Goal: Information Seeking & Learning: Learn about a topic

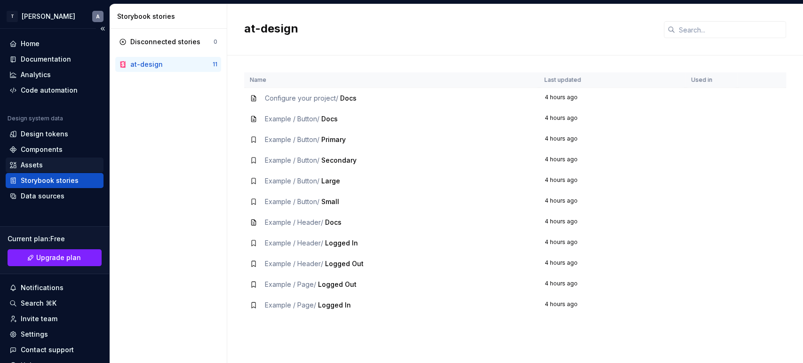
scroll to position [41, 0]
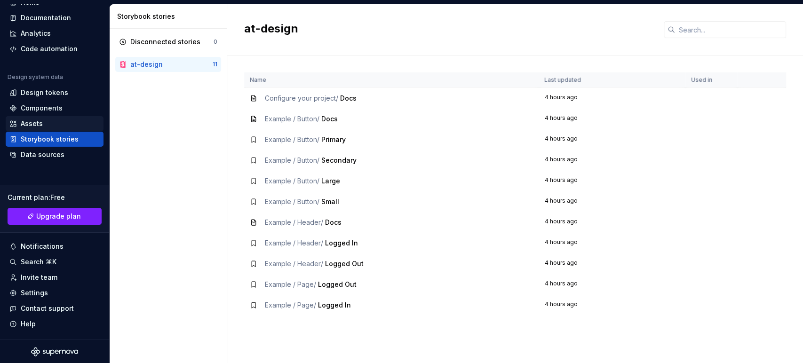
click at [38, 121] on div "Assets" at bounding box center [32, 123] width 22 height 9
click at [42, 107] on div "Components" at bounding box center [42, 107] width 42 height 9
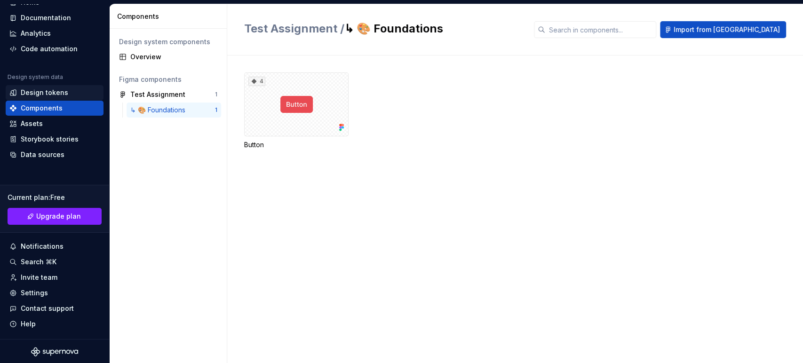
click at [44, 92] on div "Design tokens" at bounding box center [45, 92] width 48 height 9
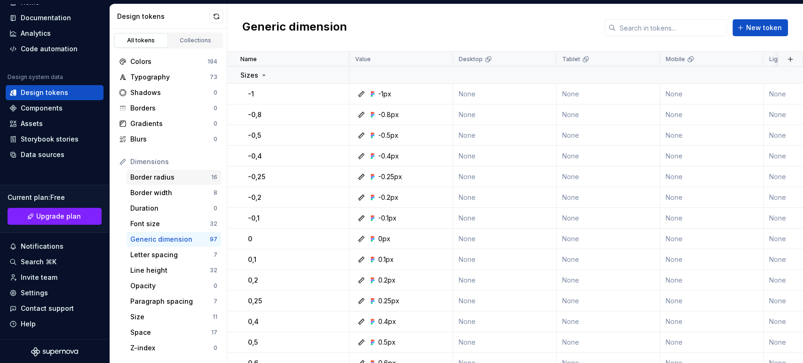
click at [167, 174] on div "Border radius" at bounding box center [170, 177] width 81 height 9
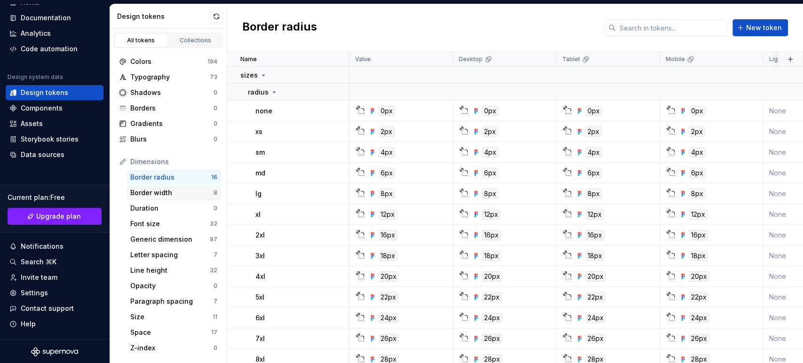
click at [165, 191] on div "Border width" at bounding box center [171, 192] width 83 height 9
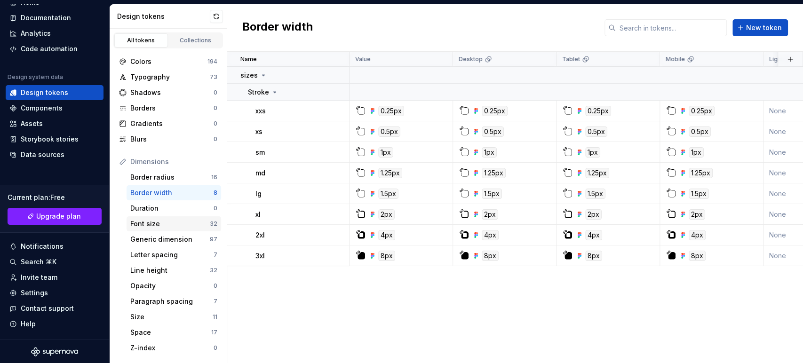
click at [162, 222] on div "Font size" at bounding box center [169, 223] width 79 height 9
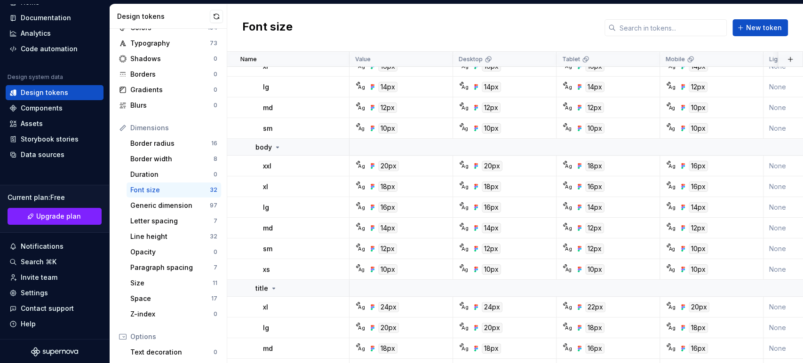
scroll to position [52, 0]
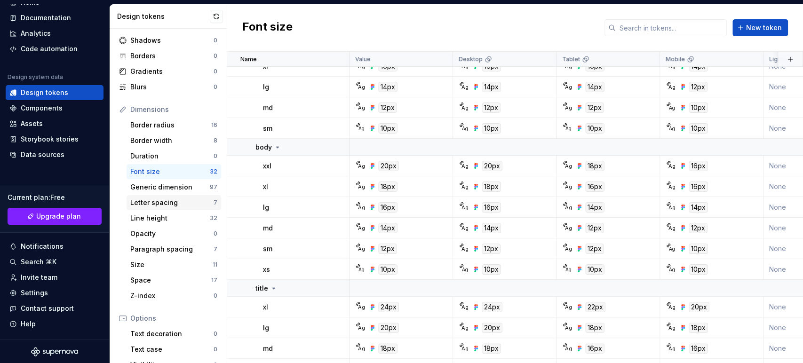
click at [152, 201] on div "Letter spacing" at bounding box center [171, 202] width 83 height 9
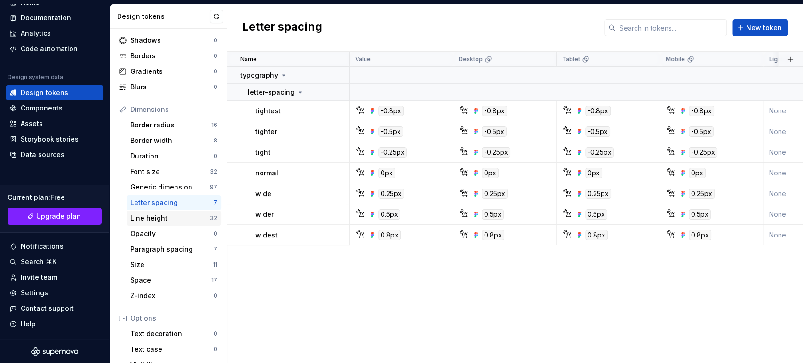
click at [160, 215] on div "Line height" at bounding box center [169, 218] width 79 height 9
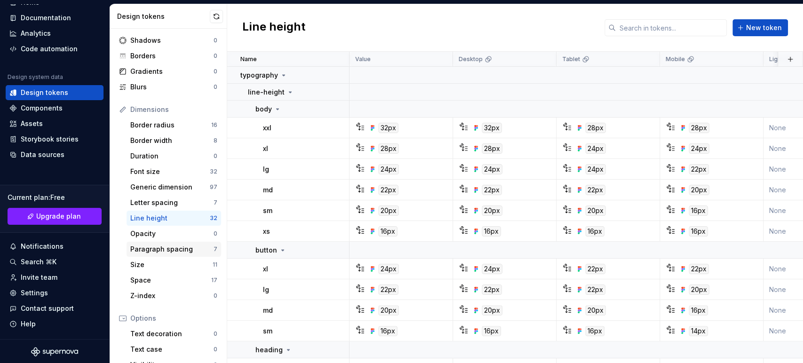
click at [169, 250] on div "Paragraph spacing" at bounding box center [171, 249] width 83 height 9
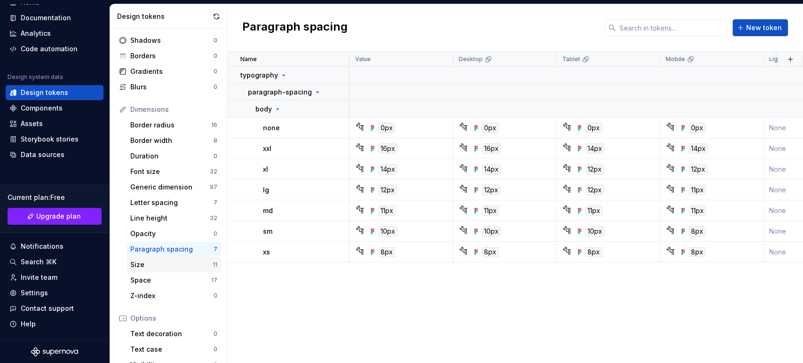
click at [172, 263] on div "Size" at bounding box center [171, 264] width 82 height 9
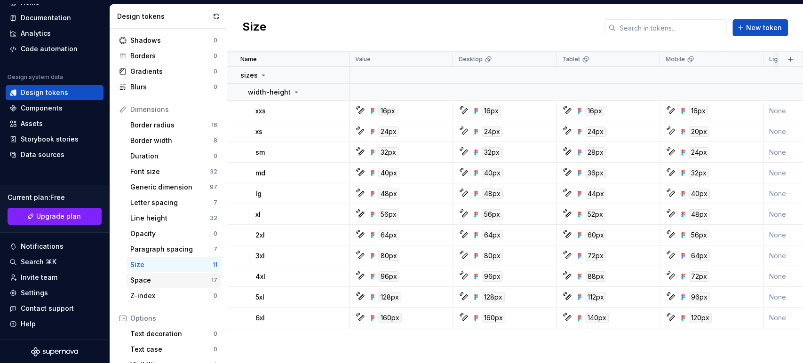
click at [165, 277] on div "Space" at bounding box center [170, 280] width 81 height 9
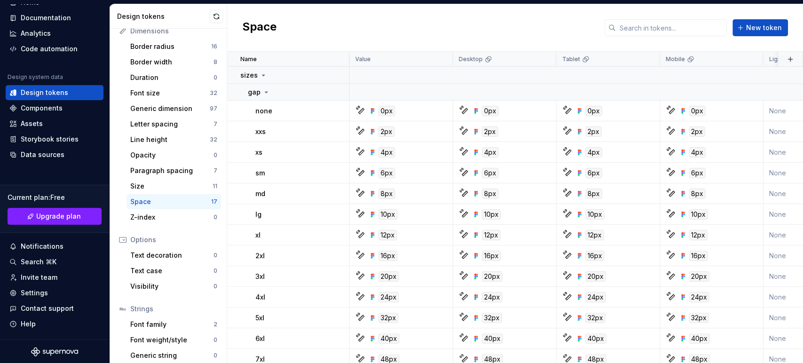
scroll to position [151, 0]
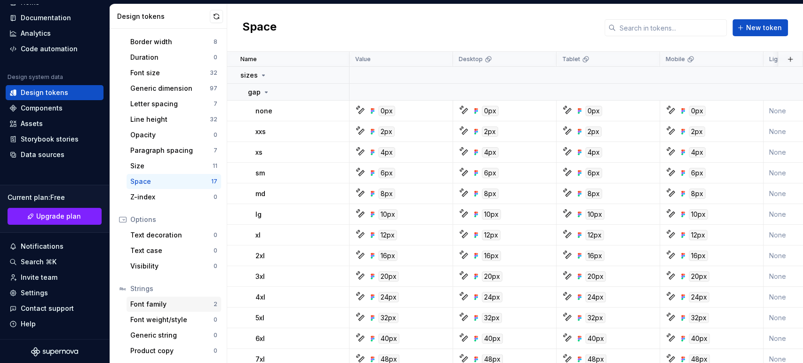
click at [169, 301] on div "Font family" at bounding box center [171, 304] width 83 height 9
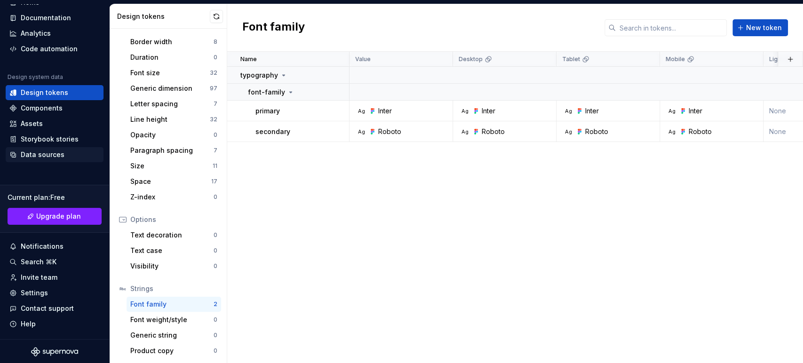
click at [63, 156] on div "Data sources" at bounding box center [54, 154] width 90 height 9
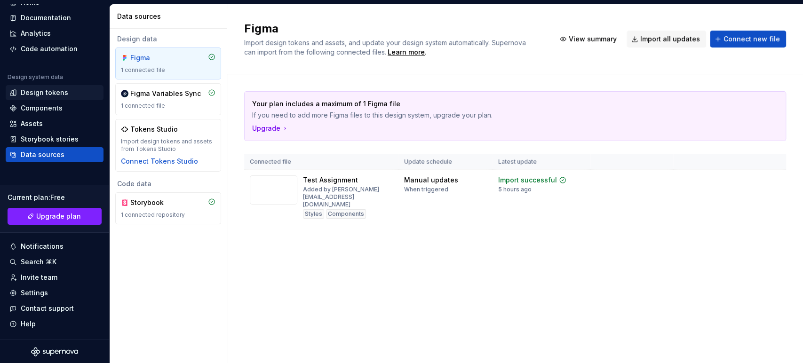
click at [36, 94] on div "Design tokens" at bounding box center [45, 92] width 48 height 9
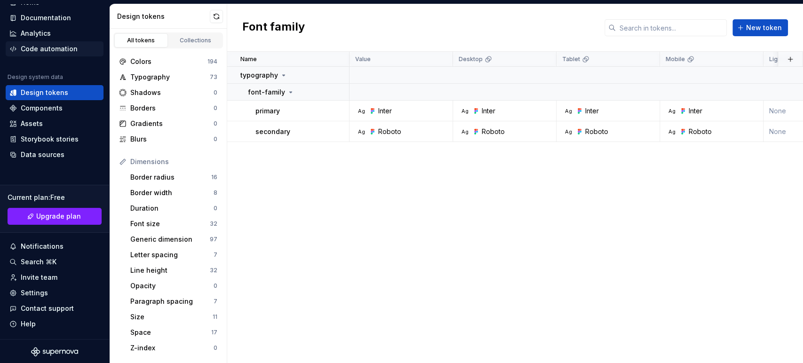
click at [39, 44] on div "Code automation" at bounding box center [49, 48] width 57 height 9
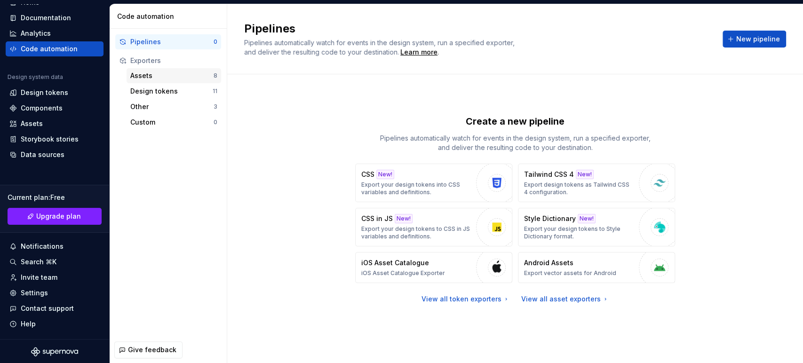
click at [153, 81] on div "Assets 8" at bounding box center [174, 75] width 95 height 15
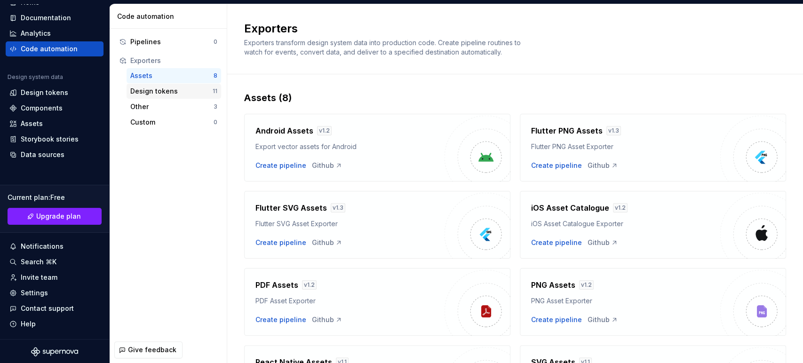
click at [163, 93] on div "Design tokens" at bounding box center [171, 91] width 82 height 9
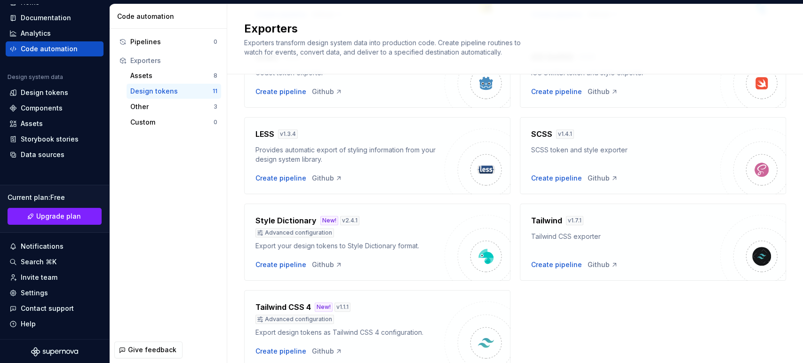
scroll to position [305, 0]
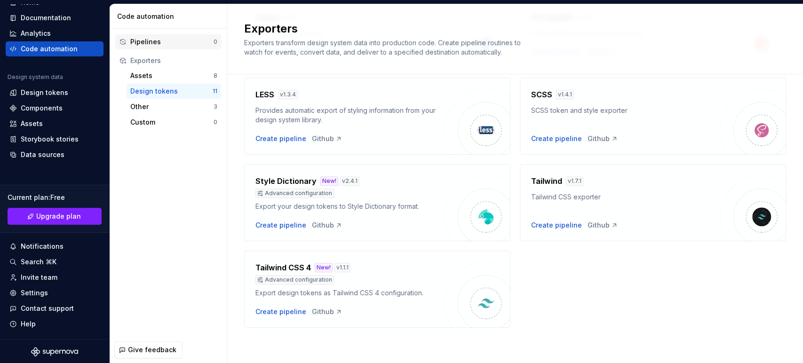
click at [176, 44] on div "Pipelines" at bounding box center [171, 41] width 83 height 9
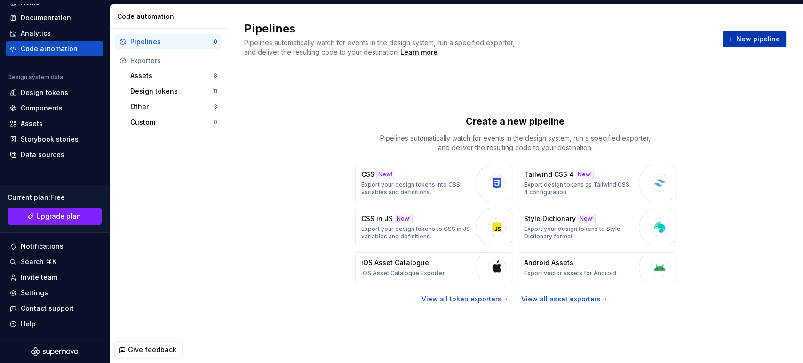
click at [729, 38] on button "New pipeline" at bounding box center [753, 39] width 63 height 17
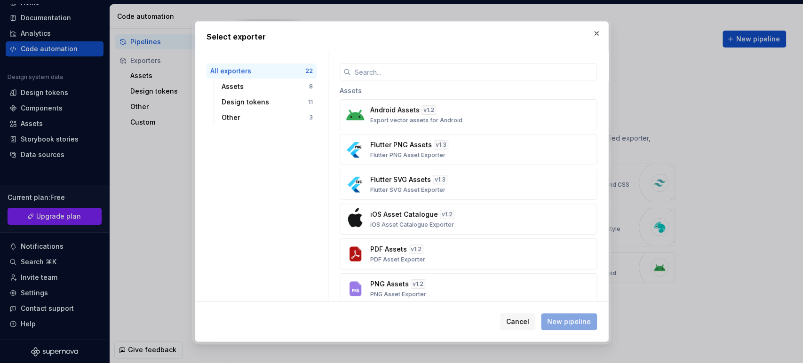
click at [591, 41] on h2 "Select exporter" at bounding box center [401, 36] width 390 height 11
click at [595, 36] on button "button" at bounding box center [596, 33] width 13 height 13
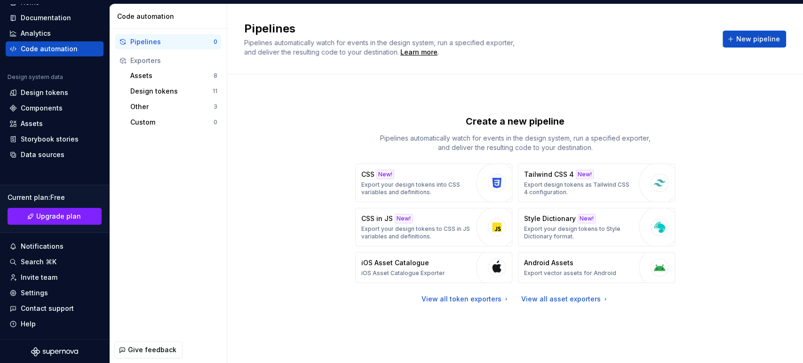
click at [153, 67] on div "Exporters" at bounding box center [168, 60] width 106 height 15
click at [158, 75] on div "Assets" at bounding box center [171, 75] width 83 height 9
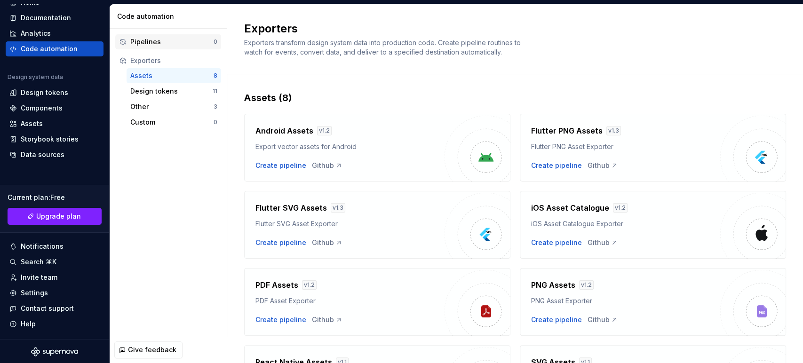
click at [166, 43] on div "Pipelines" at bounding box center [171, 41] width 83 height 9
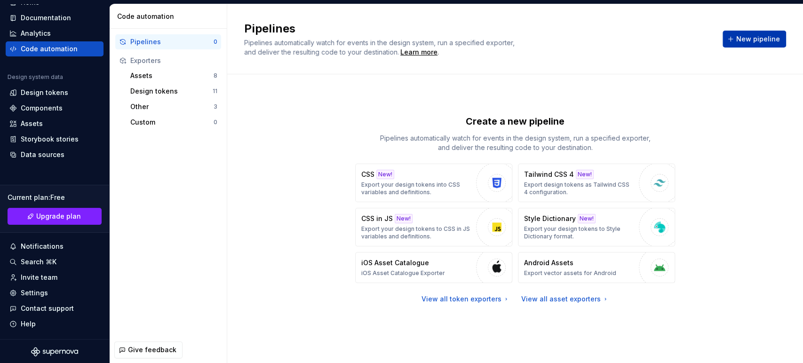
click at [772, 34] on span "New pipeline" at bounding box center [758, 38] width 44 height 9
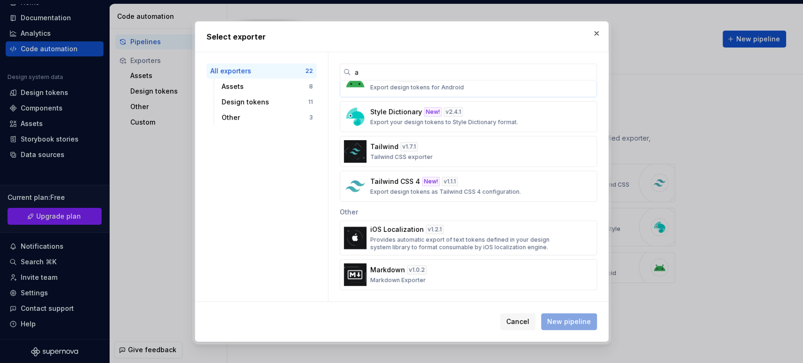
scroll to position [325, 0]
type input "a"
click at [438, 105] on button "Style Dictionary New! v 2.4.1 Export your design tokens to Style Dictionary for…" at bounding box center [468, 118] width 257 height 31
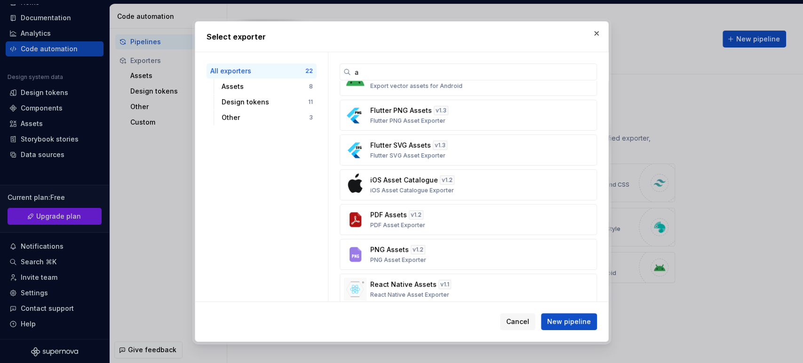
scroll to position [0, 0]
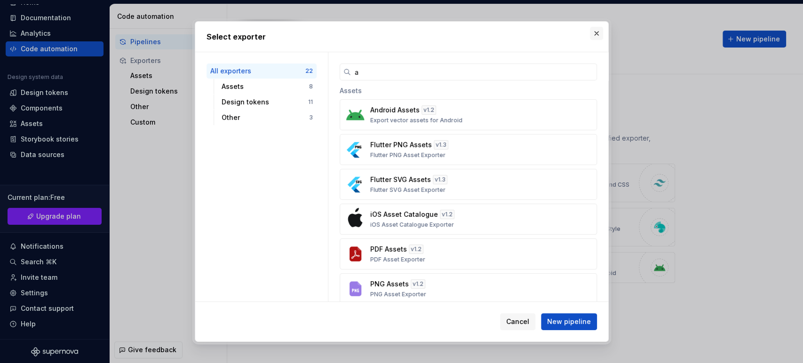
click at [598, 34] on button "button" at bounding box center [596, 33] width 13 height 13
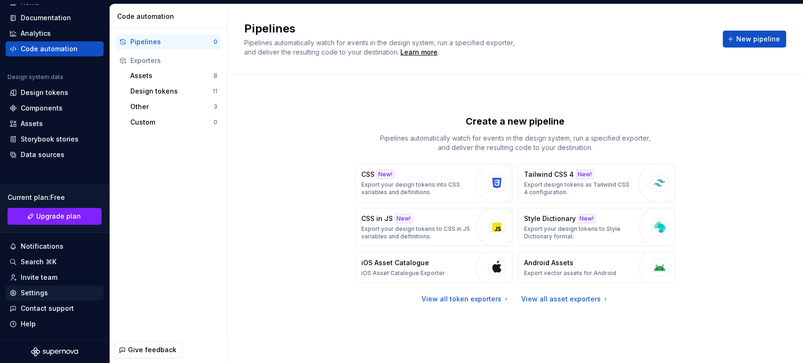
click at [59, 290] on div "Settings" at bounding box center [54, 292] width 90 height 9
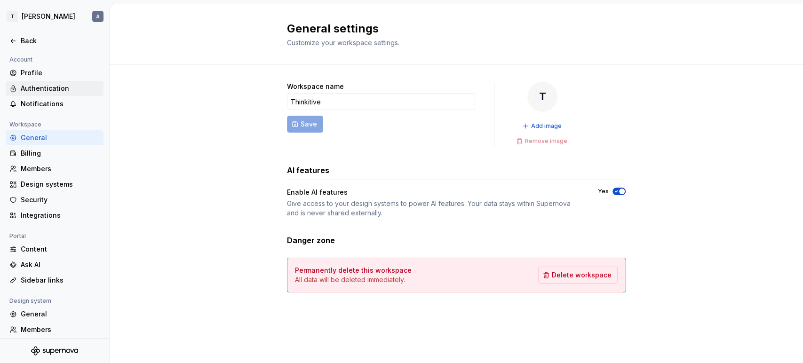
click at [29, 86] on div "Authentication" at bounding box center [60, 88] width 79 height 9
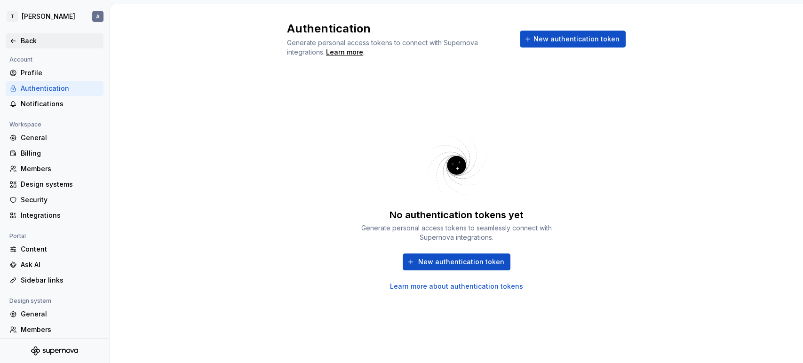
click at [14, 40] on icon at bounding box center [13, 41] width 8 height 8
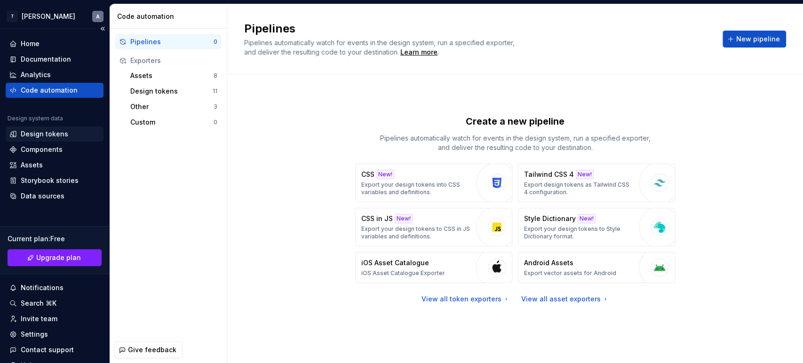
click at [35, 134] on div "Design tokens" at bounding box center [45, 133] width 48 height 9
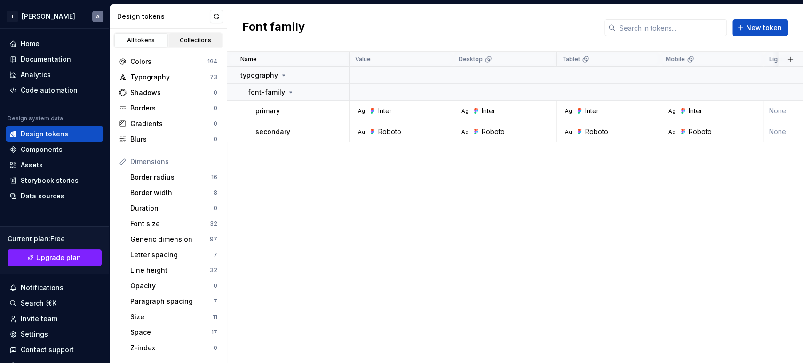
click at [206, 34] on link "Collections" at bounding box center [196, 40] width 54 height 14
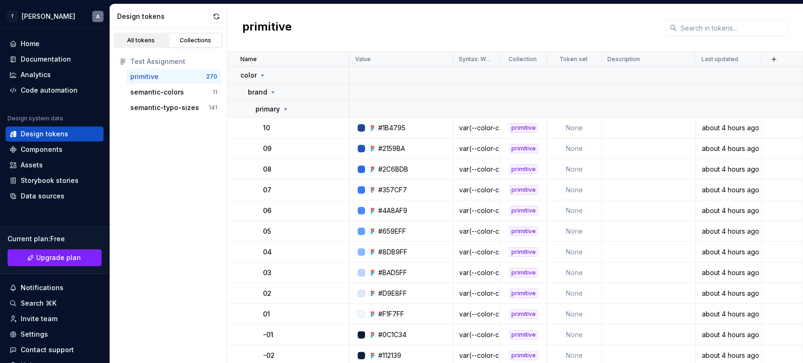
click at [127, 37] on div "All tokens" at bounding box center [141, 41] width 47 height 8
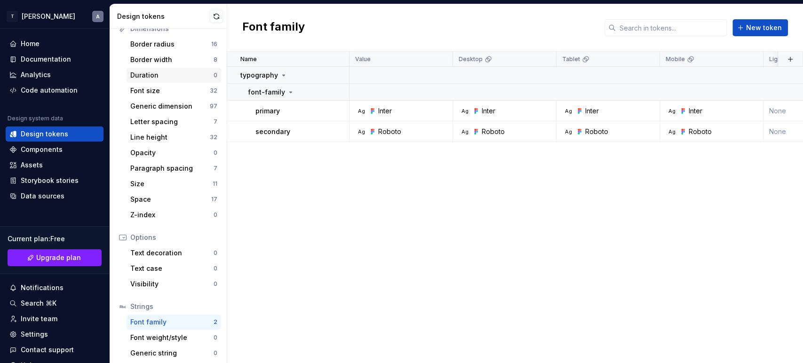
scroll to position [151, 0]
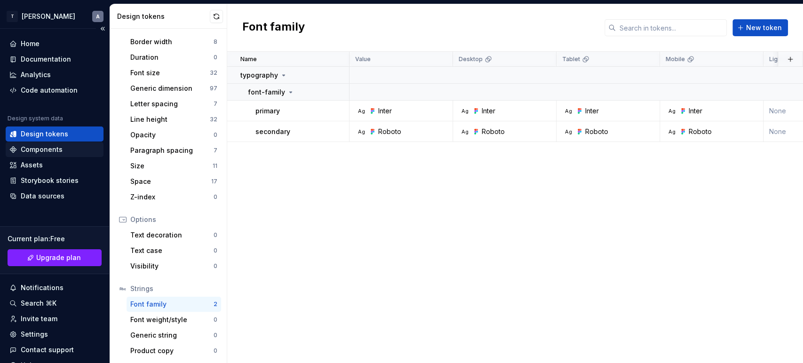
click at [49, 149] on div "Components" at bounding box center [42, 149] width 42 height 9
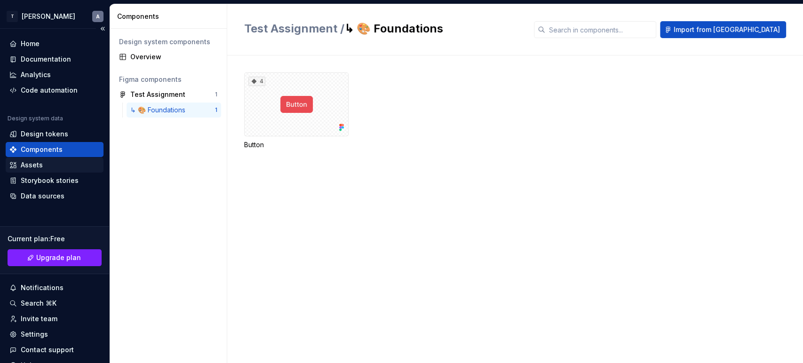
click at [50, 165] on div "Assets" at bounding box center [54, 164] width 90 height 9
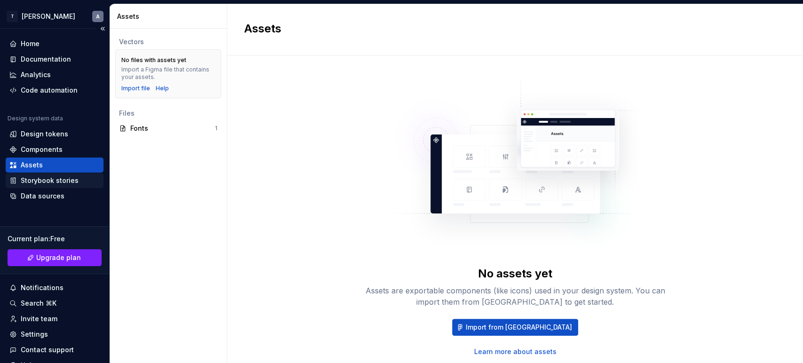
click at [60, 182] on div "Storybook stories" at bounding box center [50, 180] width 58 height 9
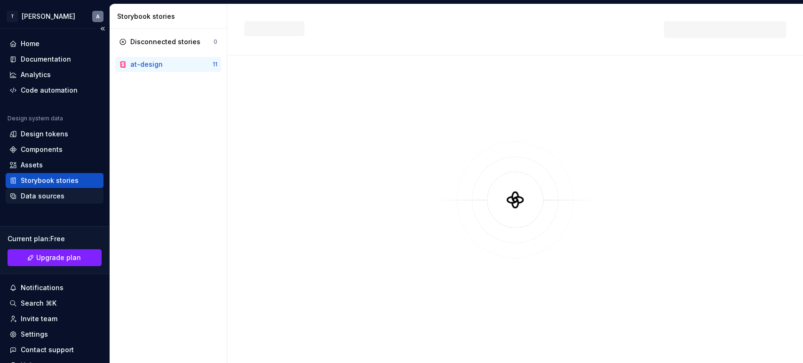
click at [64, 194] on div "Data sources" at bounding box center [54, 195] width 90 height 9
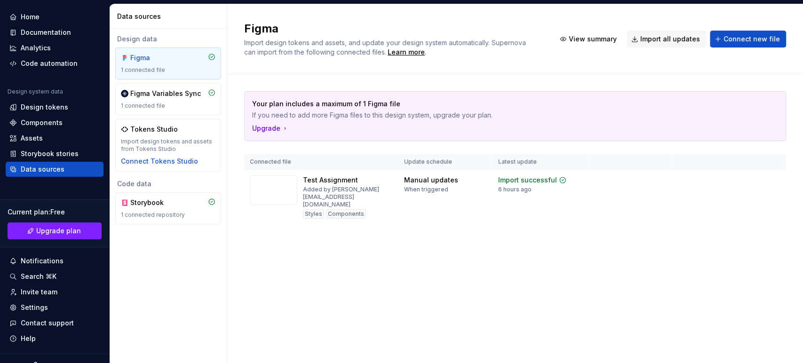
scroll to position [41, 0]
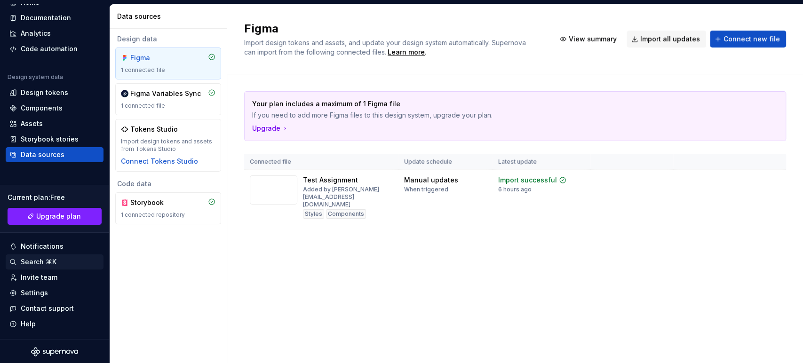
click at [50, 260] on div "Search ⌘K" at bounding box center [39, 261] width 36 height 9
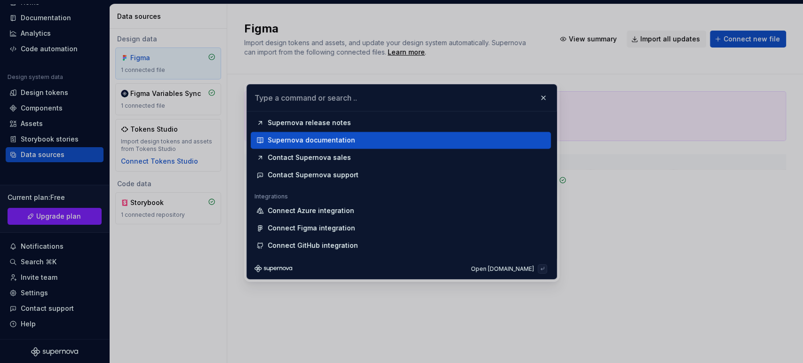
scroll to position [977, 0]
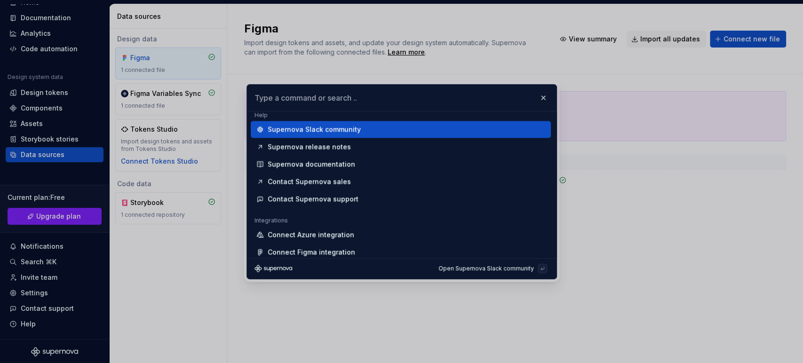
click at [307, 96] on input "text" at bounding box center [401, 98] width 309 height 26
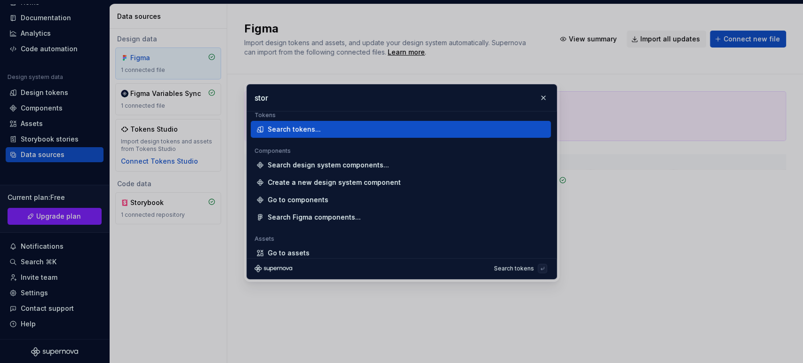
scroll to position [0, 0]
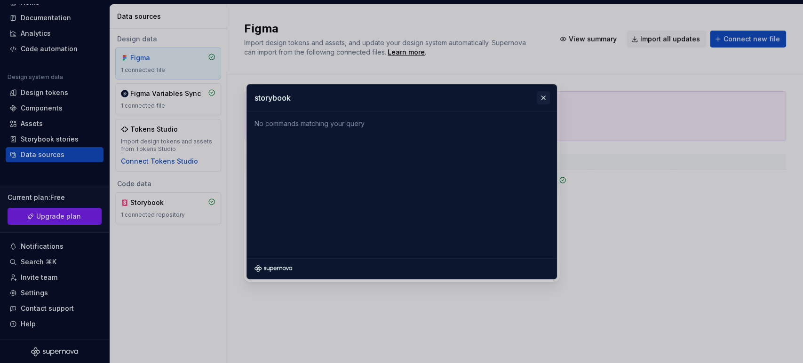
type input "storybook"
click at [547, 102] on button "button" at bounding box center [543, 97] width 13 height 13
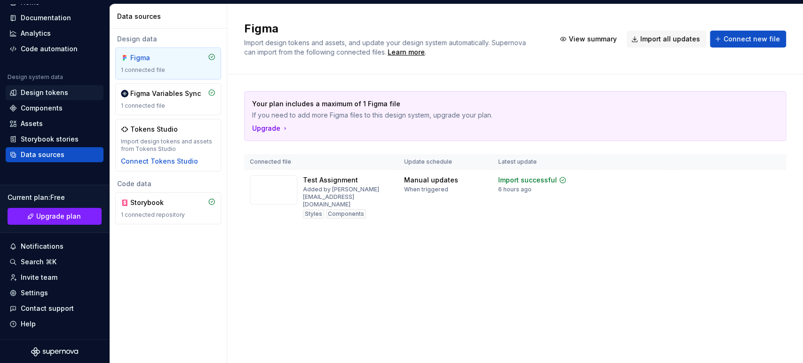
click at [54, 89] on div "Design tokens" at bounding box center [45, 92] width 48 height 9
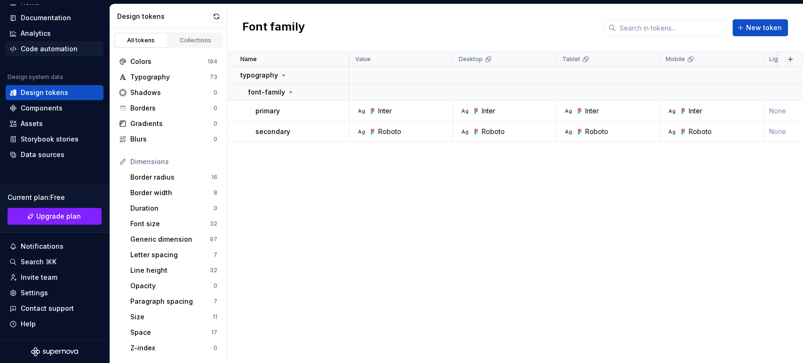
click at [48, 51] on div "Code automation" at bounding box center [49, 48] width 57 height 9
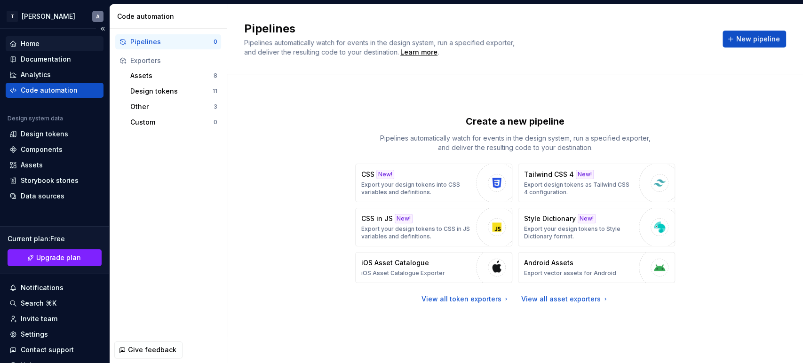
click at [48, 42] on div "Home" at bounding box center [54, 43] width 90 height 9
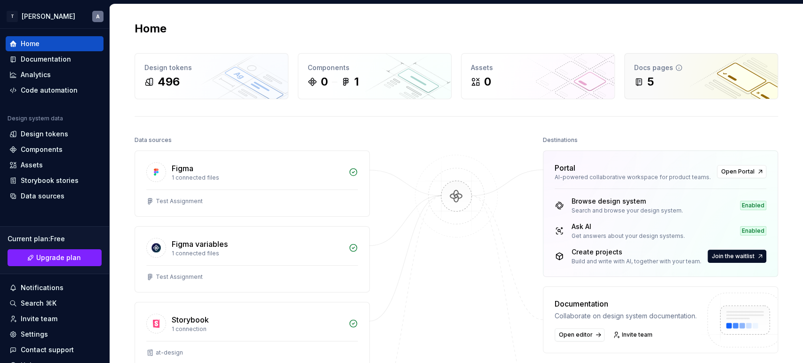
click at [666, 78] on div "5" at bounding box center [701, 81] width 134 height 15
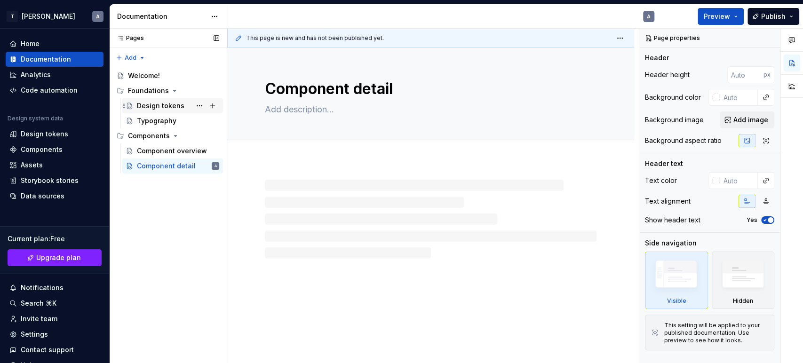
click at [137, 105] on div "Design tokens" at bounding box center [161, 105] width 48 height 9
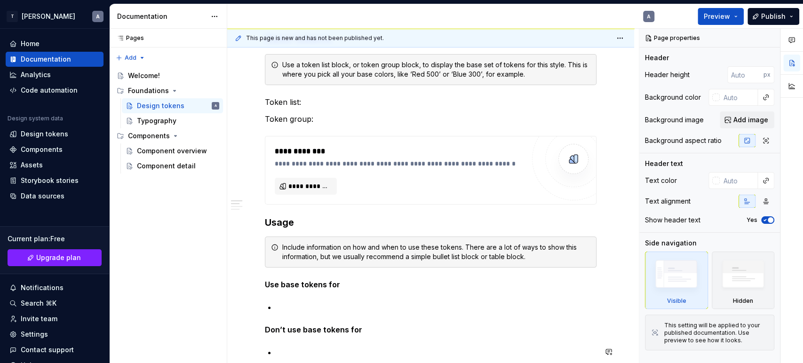
scroll to position [134, 0]
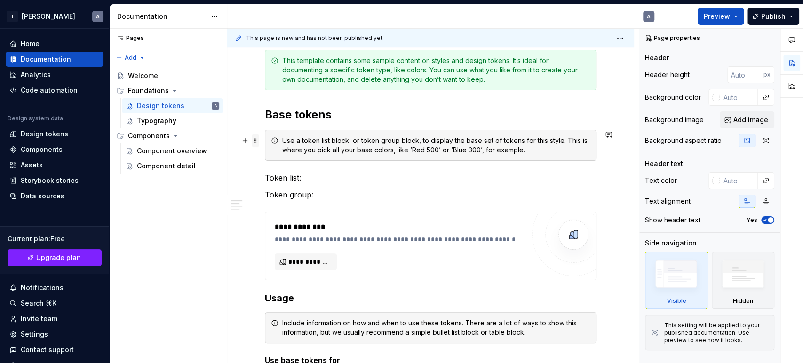
click at [257, 142] on span at bounding box center [256, 140] width 8 height 13
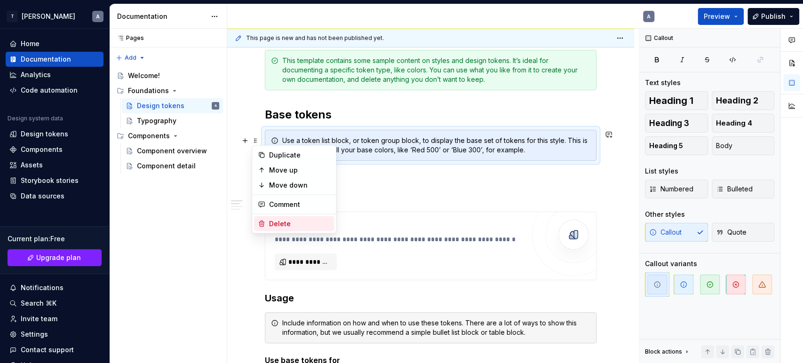
click at [293, 223] on div "Delete" at bounding box center [299, 223] width 61 height 9
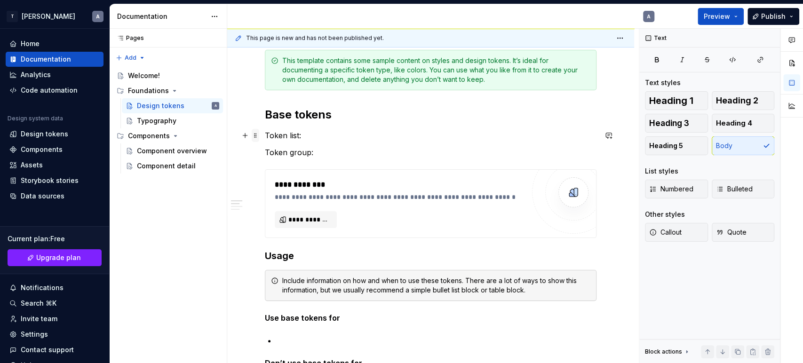
click at [256, 135] on span at bounding box center [256, 135] width 8 height 13
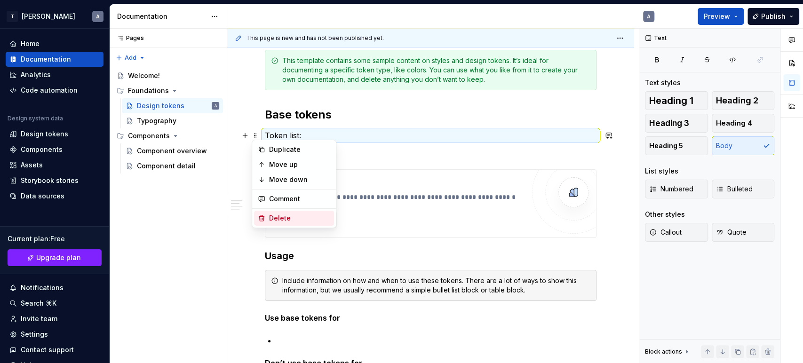
click at [273, 212] on div "Delete" at bounding box center [294, 218] width 80 height 15
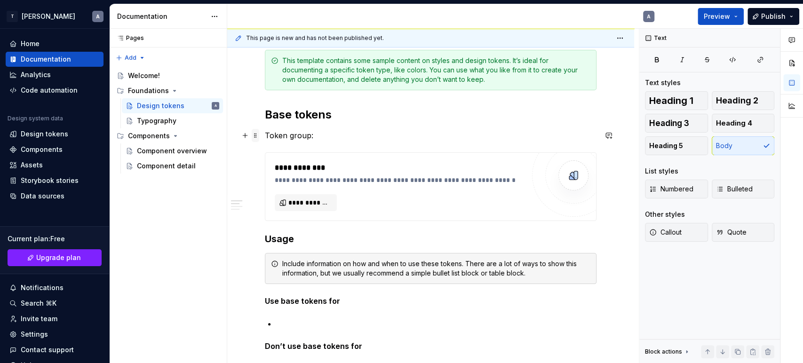
click at [258, 138] on span at bounding box center [256, 135] width 8 height 13
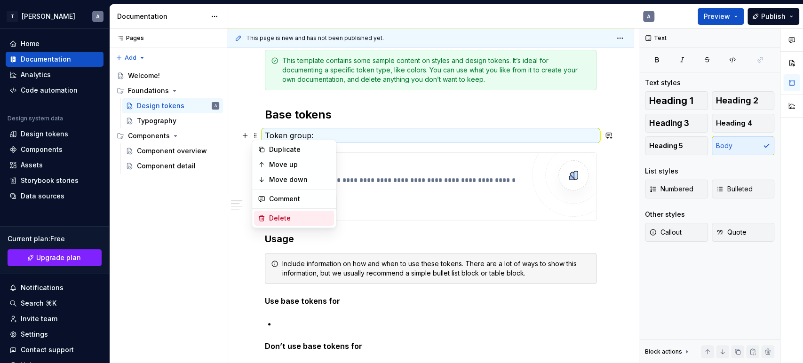
click at [279, 216] on div "Delete" at bounding box center [299, 218] width 61 height 9
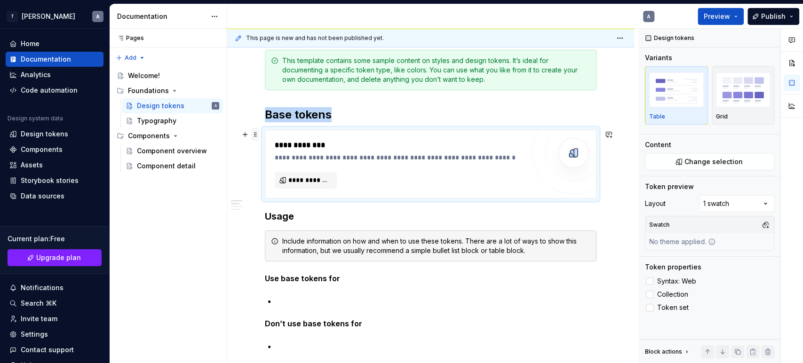
click at [257, 131] on span at bounding box center [256, 134] width 8 height 13
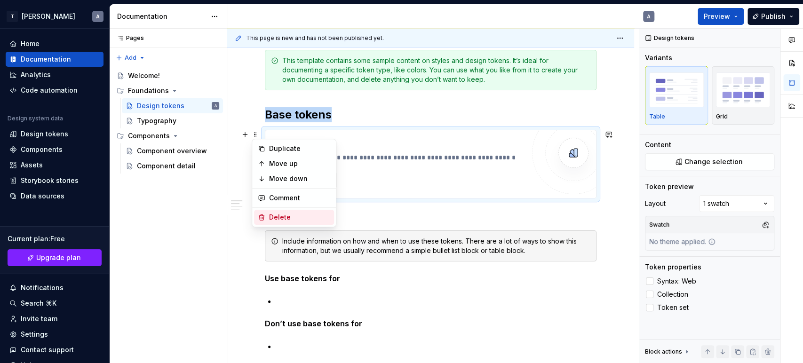
click at [278, 216] on div "Delete" at bounding box center [299, 217] width 61 height 9
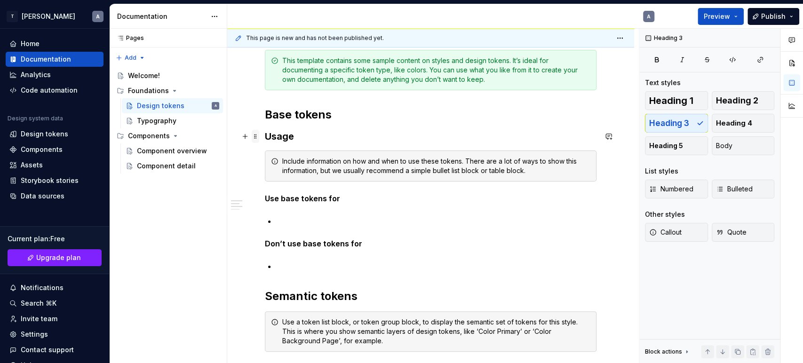
click at [257, 135] on span at bounding box center [256, 136] width 8 height 13
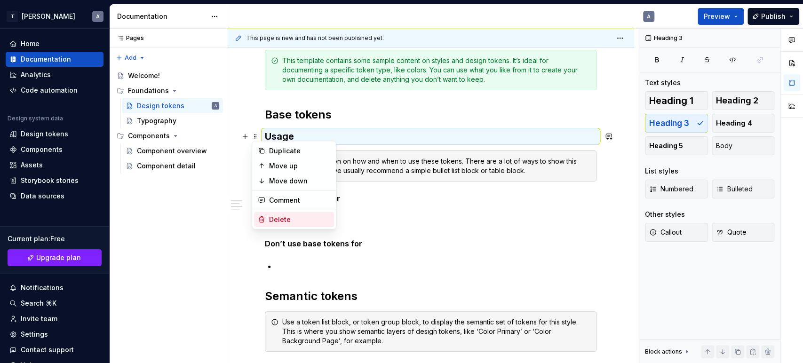
click at [277, 216] on div "Delete" at bounding box center [299, 219] width 61 height 9
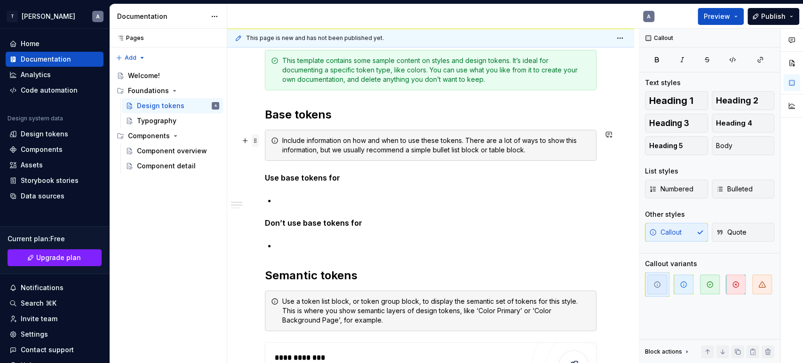
click at [256, 138] on span at bounding box center [256, 140] width 8 height 13
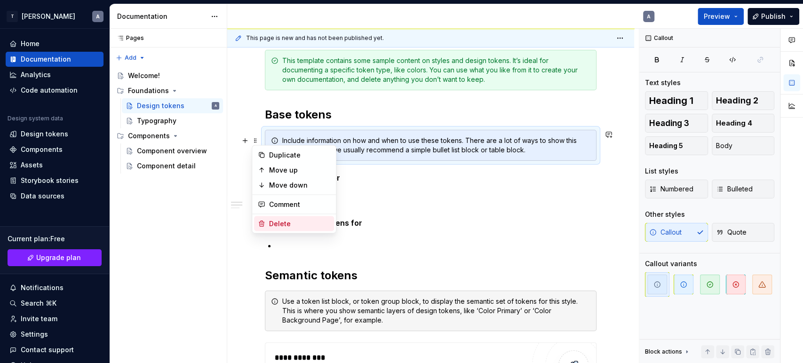
click at [281, 221] on div "Delete" at bounding box center [299, 223] width 61 height 9
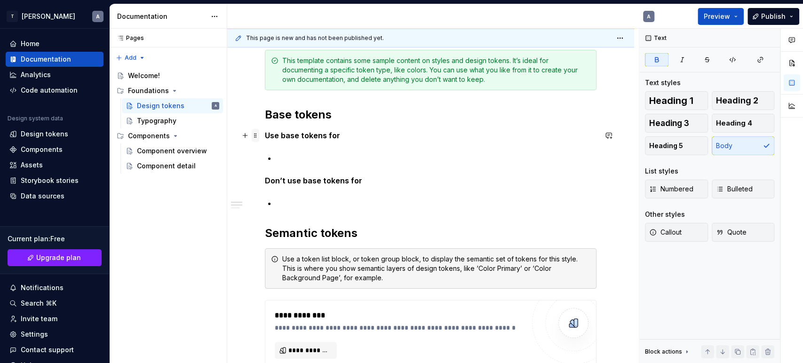
click at [254, 133] on span at bounding box center [256, 135] width 8 height 13
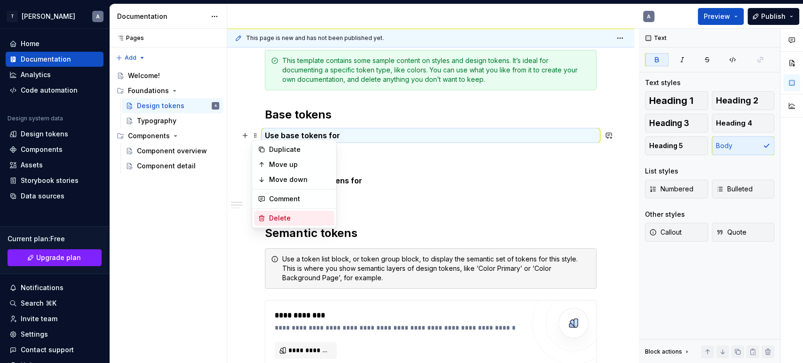
click at [284, 214] on div "Delete" at bounding box center [299, 218] width 61 height 9
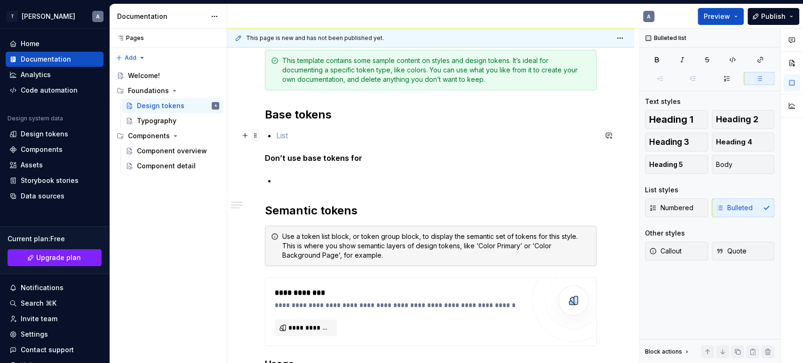
click at [258, 133] on span at bounding box center [256, 135] width 8 height 13
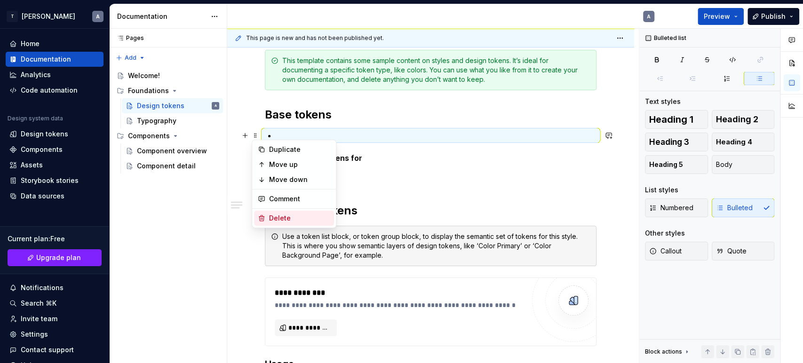
click at [286, 215] on div "Delete" at bounding box center [299, 218] width 61 height 9
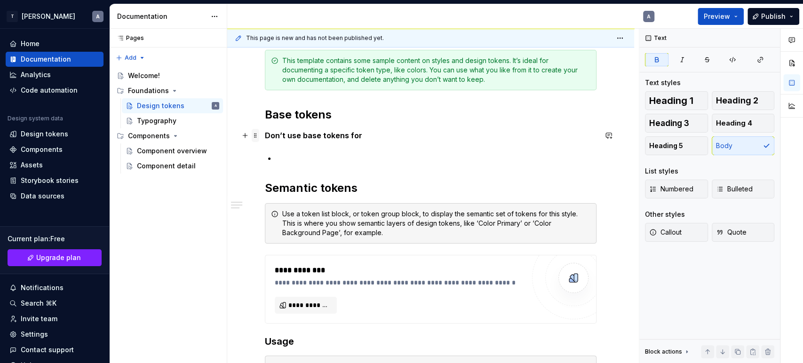
click at [258, 135] on span at bounding box center [256, 135] width 8 height 13
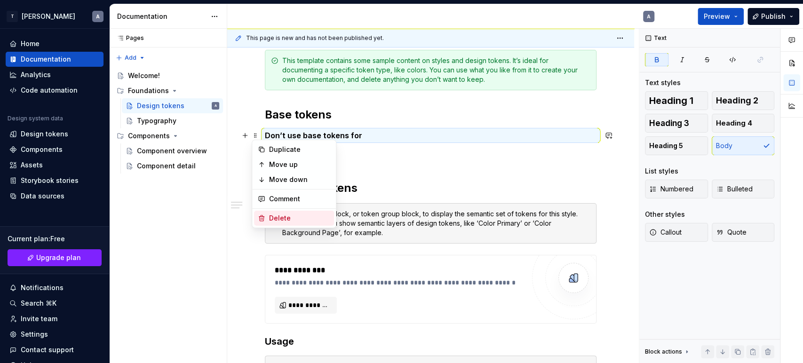
drag, startPoint x: 277, startPoint y: 215, endPoint x: 274, endPoint y: 192, distance: 23.4
click at [278, 215] on div "Delete" at bounding box center [299, 218] width 61 height 9
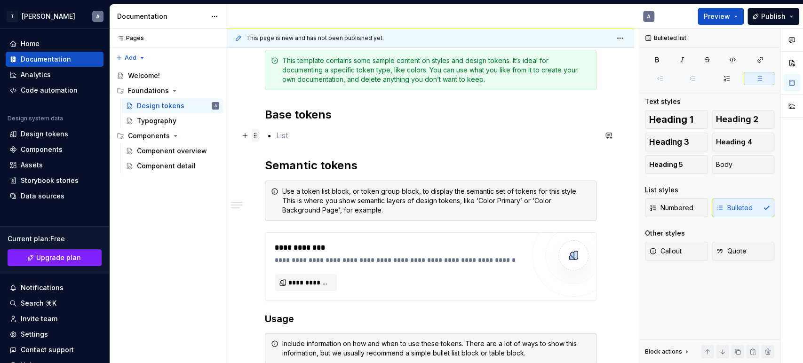
click at [256, 133] on span at bounding box center [256, 135] width 8 height 13
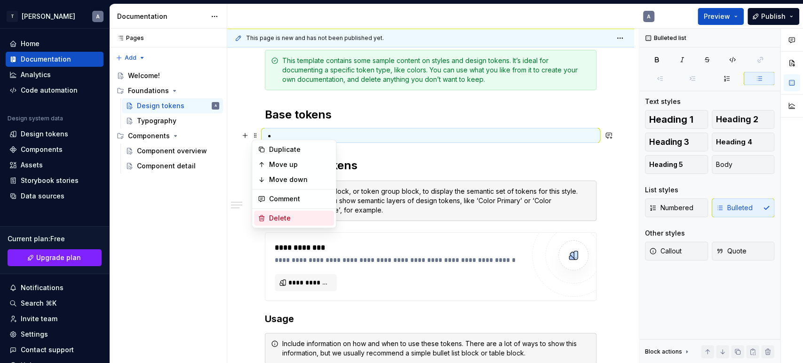
click at [291, 219] on div "Delete" at bounding box center [299, 218] width 61 height 9
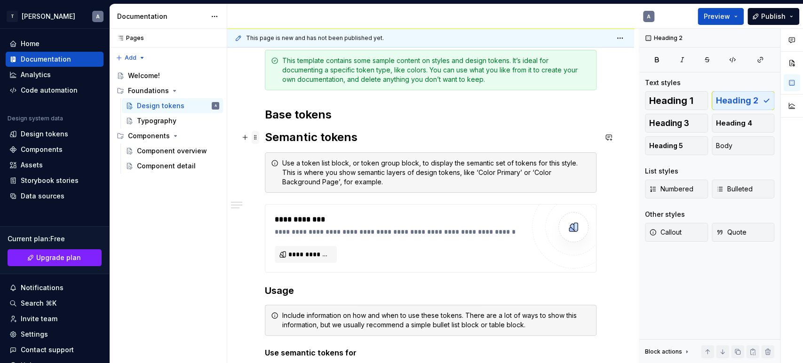
click at [254, 141] on span at bounding box center [256, 137] width 8 height 13
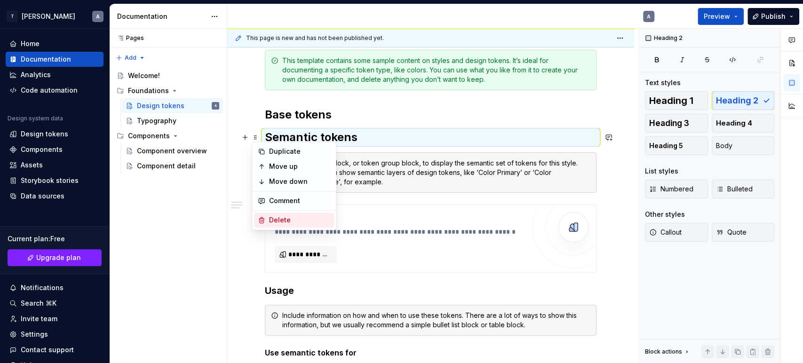
click at [275, 221] on div "Delete" at bounding box center [299, 219] width 61 height 9
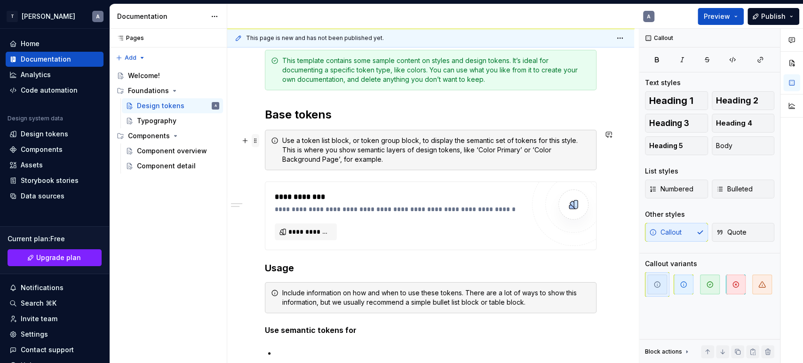
click at [256, 142] on span at bounding box center [256, 140] width 8 height 13
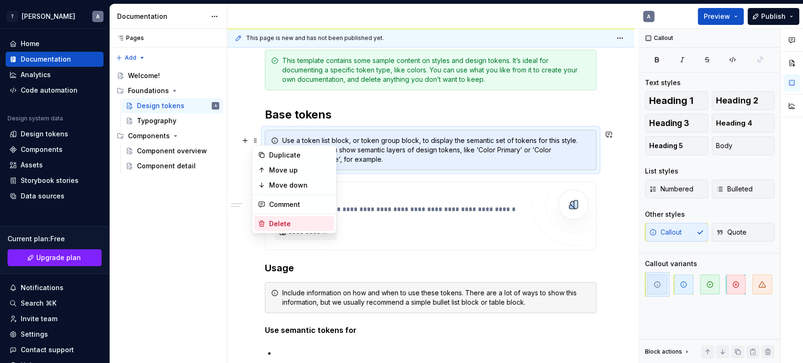
click at [281, 220] on div "Delete" at bounding box center [299, 223] width 61 height 9
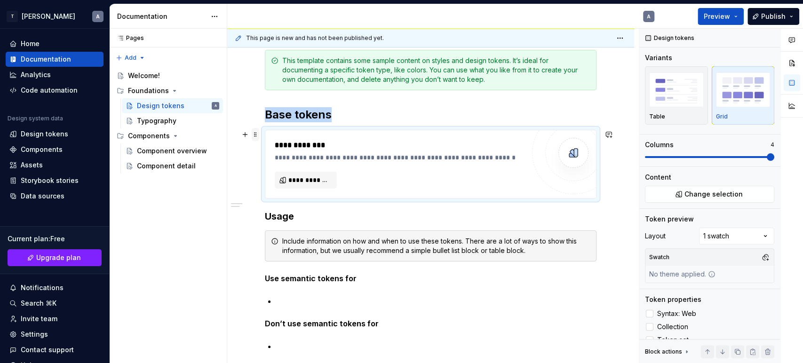
click at [255, 138] on span at bounding box center [256, 134] width 8 height 13
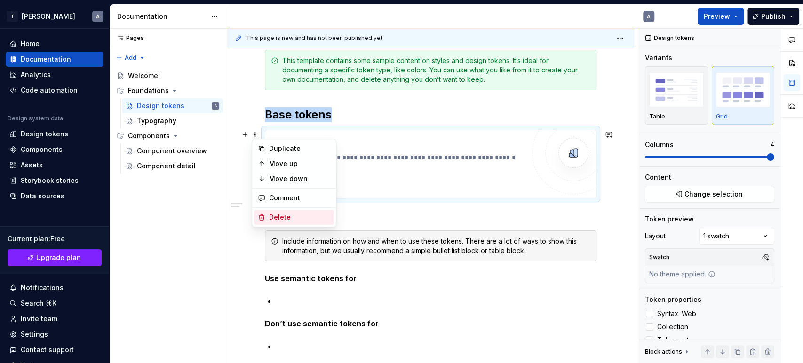
click at [277, 220] on div "Delete" at bounding box center [299, 217] width 61 height 9
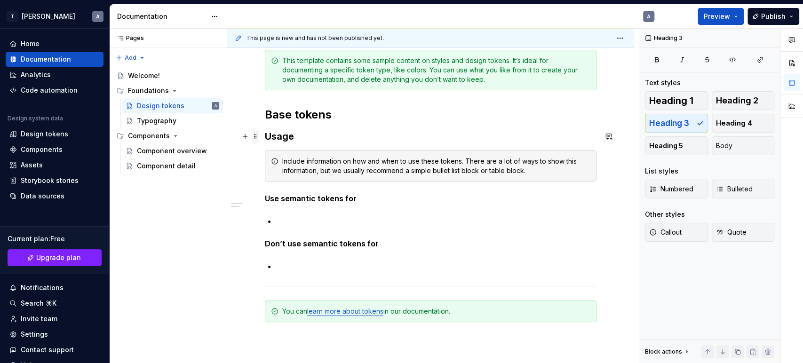
click at [256, 136] on span at bounding box center [256, 136] width 8 height 13
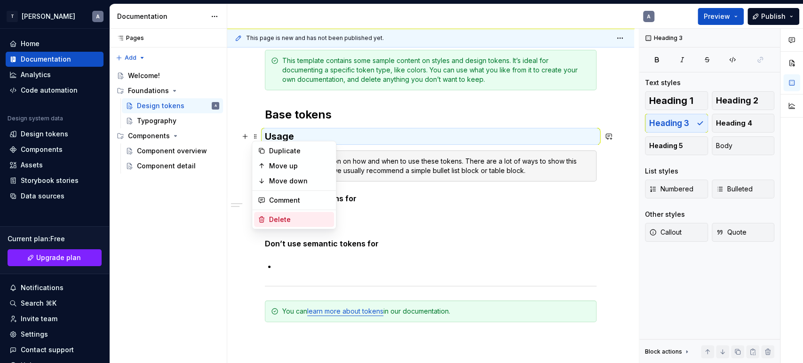
click at [270, 215] on div "Delete" at bounding box center [299, 219] width 61 height 9
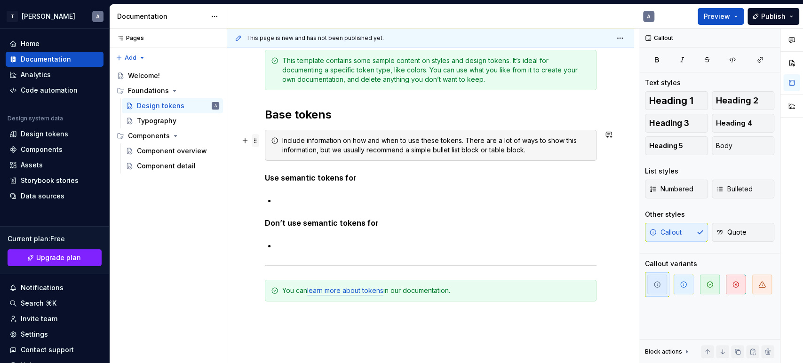
click at [259, 140] on span at bounding box center [256, 140] width 8 height 13
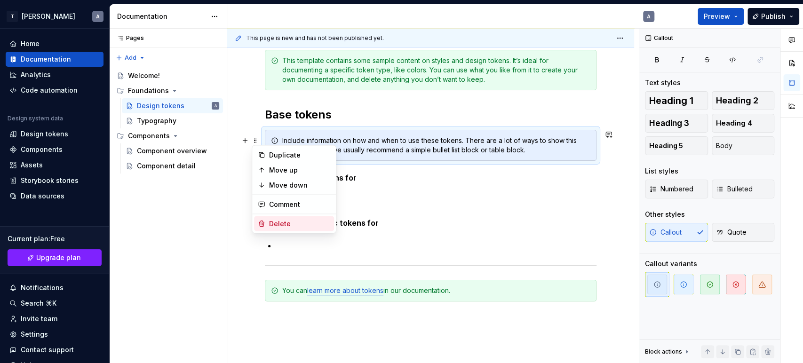
click at [283, 219] on div "Delete" at bounding box center [299, 223] width 61 height 9
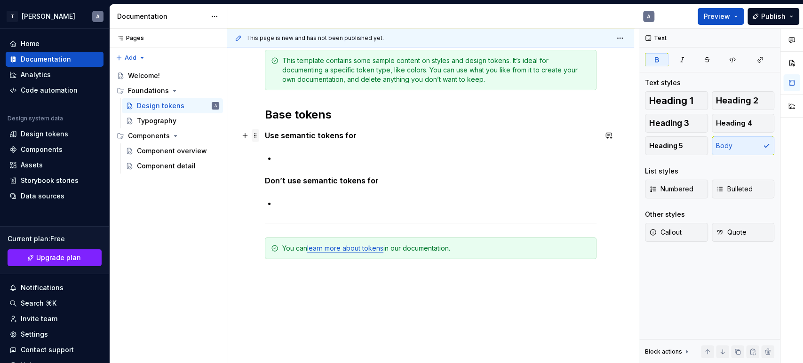
click at [257, 136] on span at bounding box center [256, 135] width 8 height 13
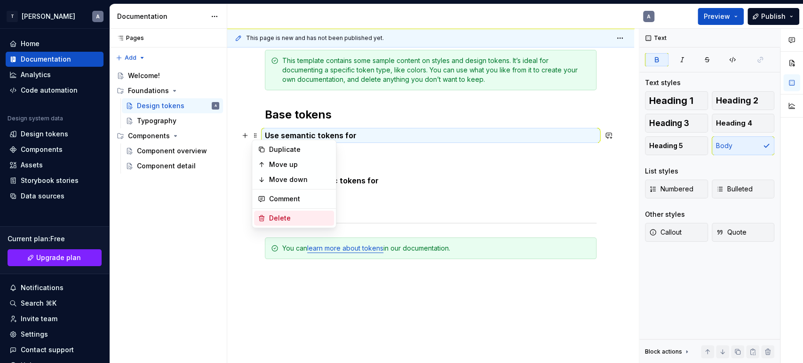
click at [293, 219] on div "Delete" at bounding box center [299, 218] width 61 height 9
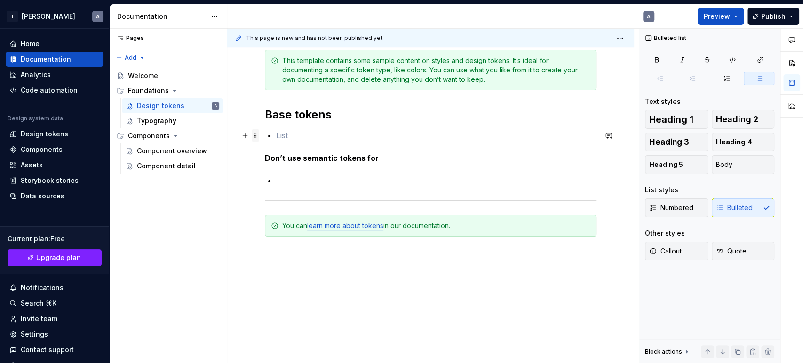
click at [254, 134] on span at bounding box center [256, 135] width 8 height 13
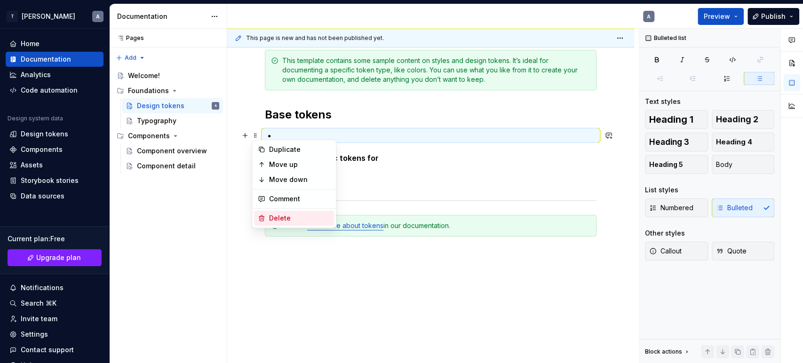
click at [282, 214] on div "Delete" at bounding box center [299, 218] width 61 height 9
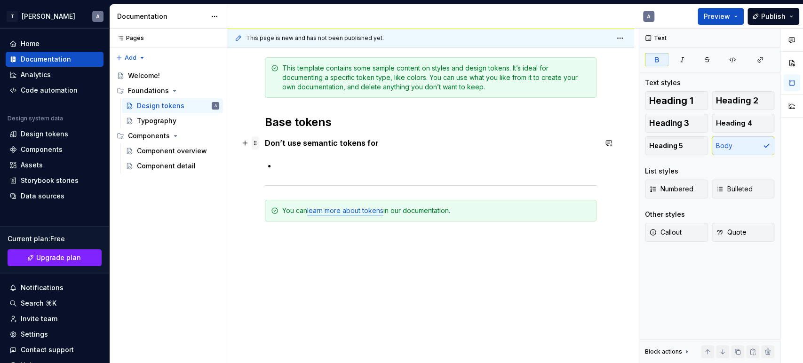
click at [255, 142] on span at bounding box center [256, 142] width 8 height 13
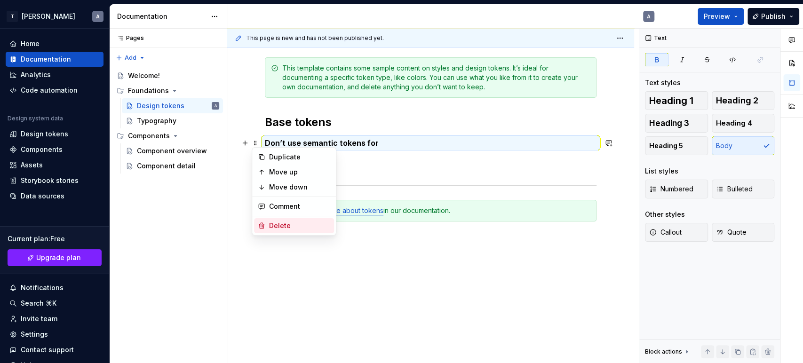
click at [279, 219] on div "Delete" at bounding box center [294, 225] width 80 height 15
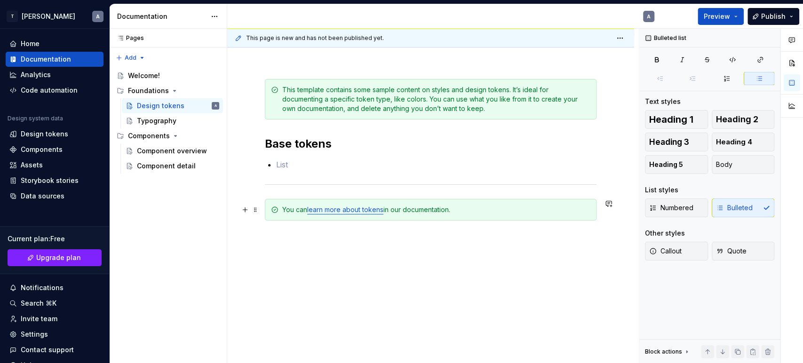
scroll to position [103, 0]
click at [257, 166] on span at bounding box center [256, 165] width 8 height 13
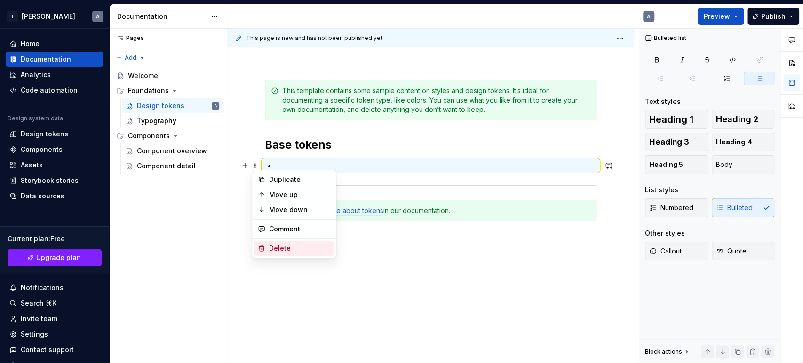
click at [286, 244] on div "Delete" at bounding box center [299, 248] width 61 height 9
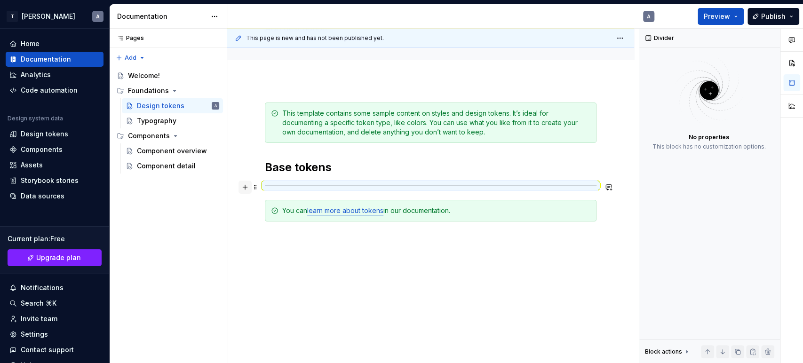
click at [244, 184] on button "button" at bounding box center [244, 187] width 13 height 13
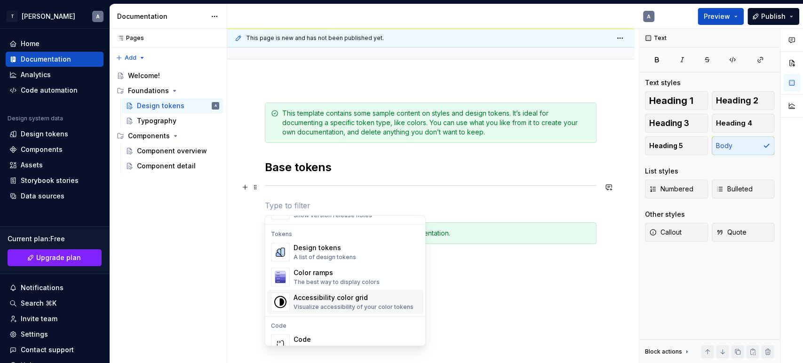
scroll to position [622, 0]
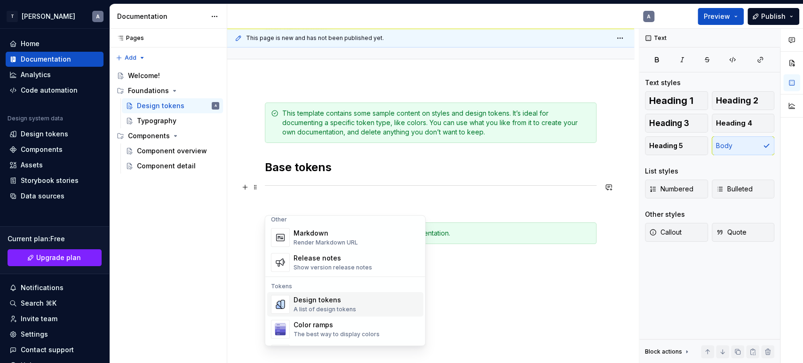
click at [342, 297] on div "Design tokens" at bounding box center [324, 299] width 63 height 9
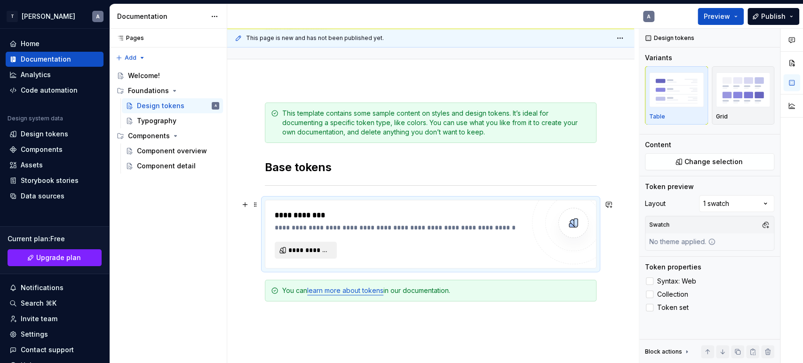
click at [294, 244] on button "**********" at bounding box center [306, 250] width 62 height 17
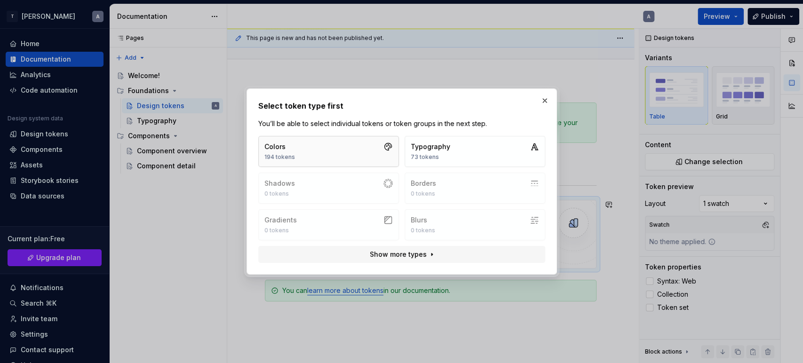
click at [312, 153] on button "Colors 194 tokens" at bounding box center [328, 151] width 141 height 31
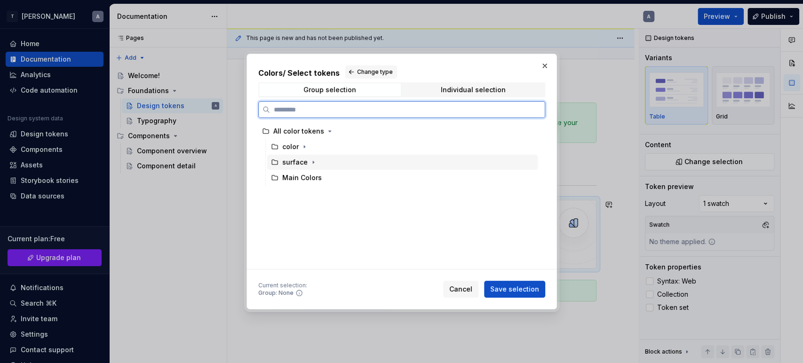
click at [277, 165] on icon at bounding box center [275, 162] width 8 height 8
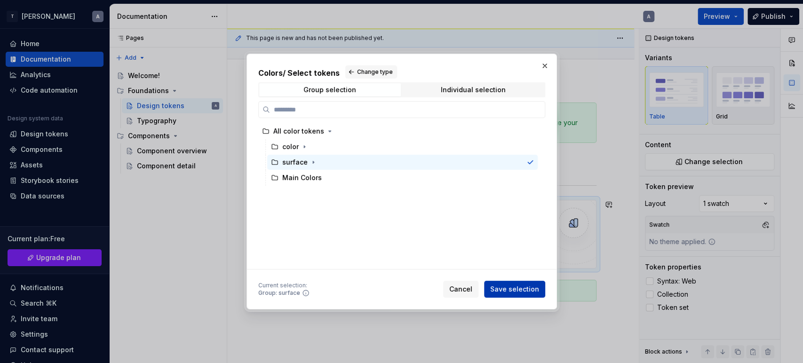
click at [510, 288] on span "Save selection" at bounding box center [514, 289] width 49 height 9
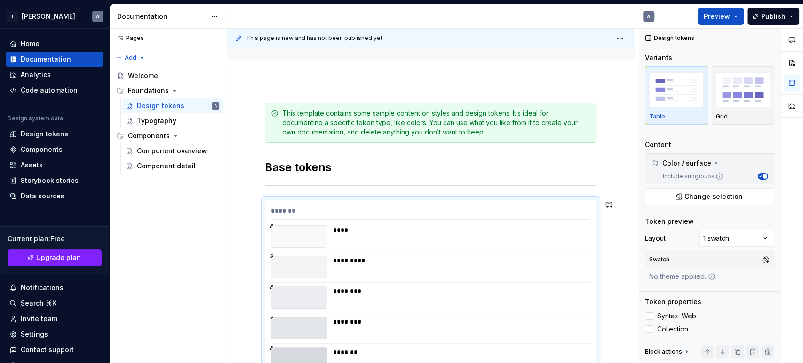
scroll to position [252, 0]
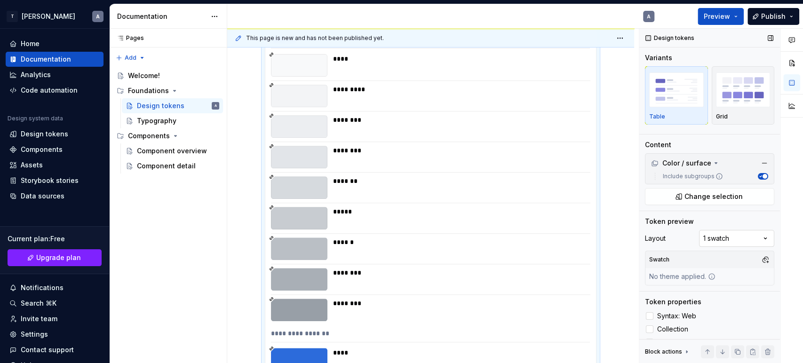
click at [719, 234] on div "Comments Open comments No comments yet Select ‘Comment’ from the block context …" at bounding box center [721, 196] width 164 height 335
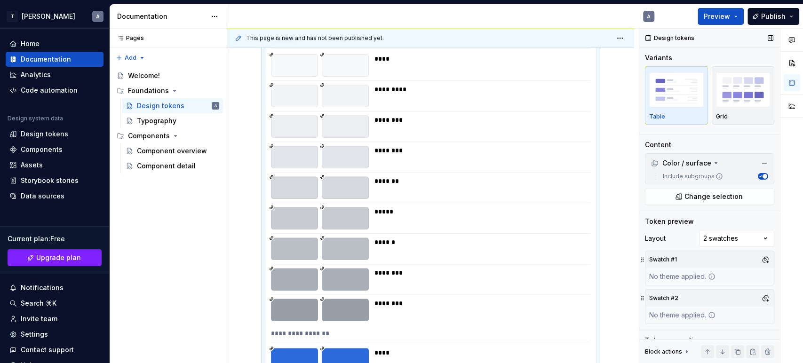
click at [687, 275] on div "No theme applied." at bounding box center [682, 276] width 74 height 17
click at [761, 262] on button "button" at bounding box center [765, 259] width 13 height 13
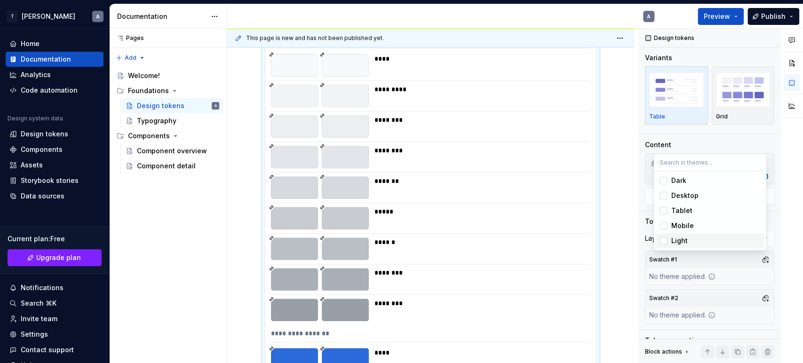
click at [704, 236] on span "Light" at bounding box center [710, 240] width 108 height 15
click at [752, 277] on div "Comments Open comments No comments yet Select ‘Comment’ from the block context …" at bounding box center [721, 196] width 164 height 335
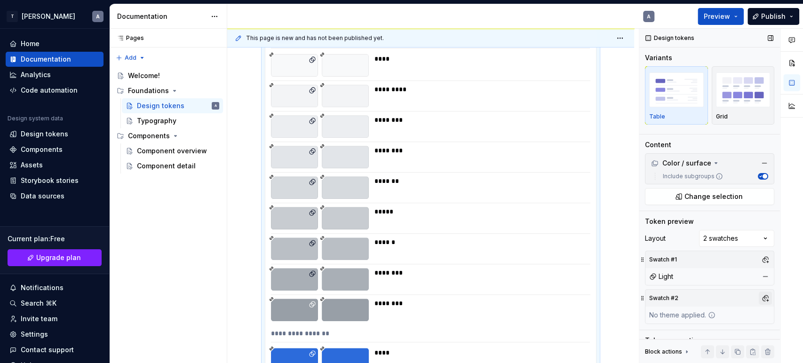
click at [760, 297] on button "button" at bounding box center [765, 298] width 13 height 13
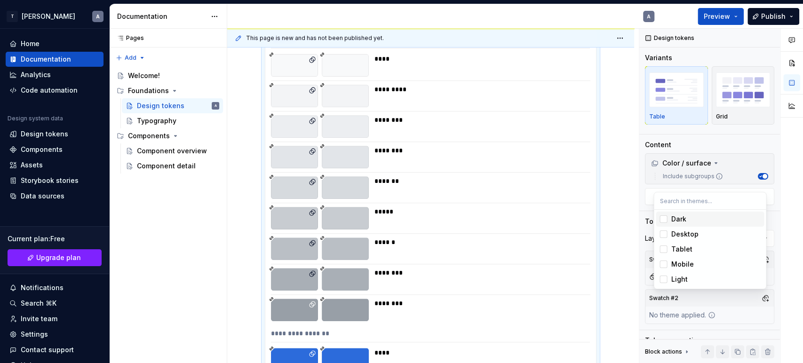
click at [689, 221] on div "Dark" at bounding box center [715, 218] width 89 height 9
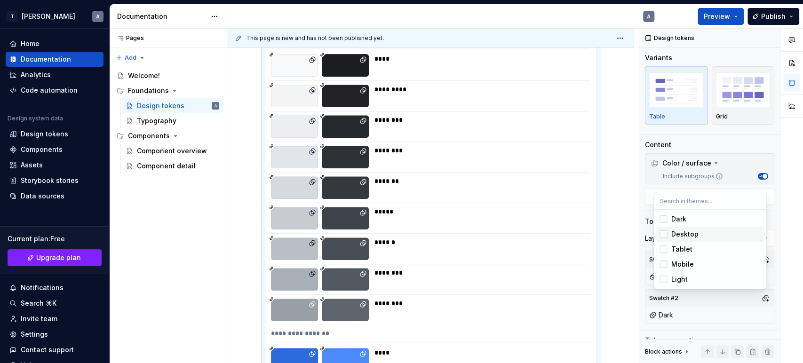
click at [507, 195] on html "T [PERSON_NAME] A Home Documentation Analytics Code automation Design system da…" at bounding box center [401, 181] width 803 height 363
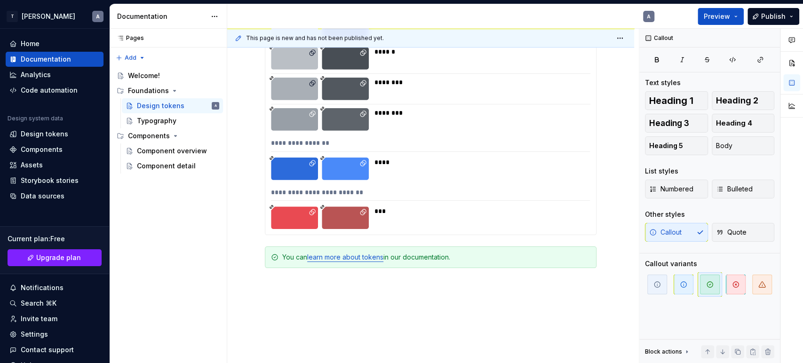
scroll to position [461, 0]
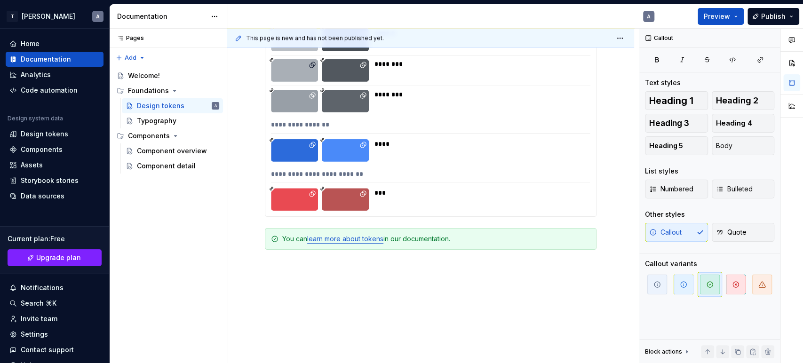
click at [467, 336] on div "**********" at bounding box center [430, 46] width 407 height 693
click at [258, 240] on span at bounding box center [256, 238] width 8 height 13
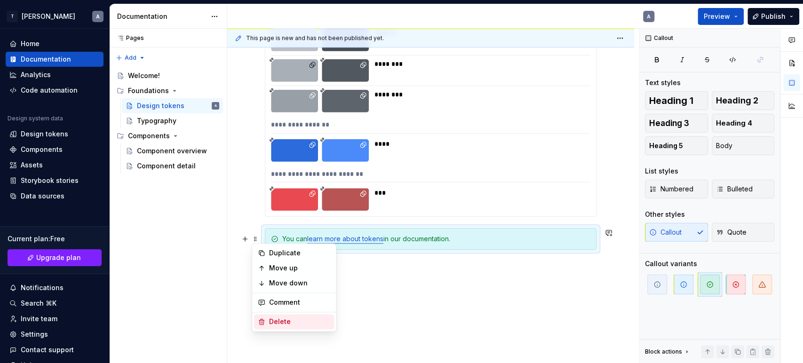
click at [295, 323] on div "Delete" at bounding box center [299, 321] width 61 height 9
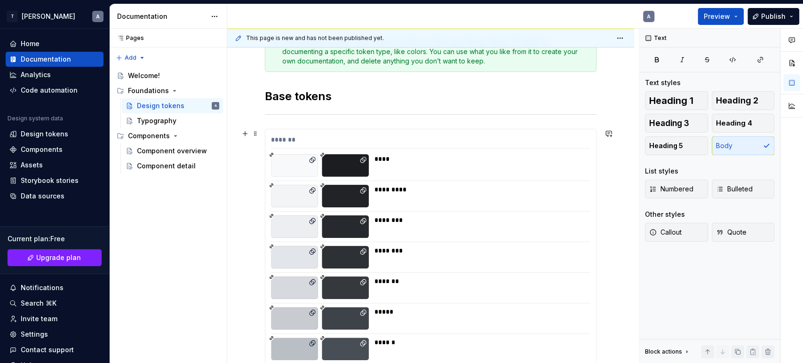
scroll to position [143, 0]
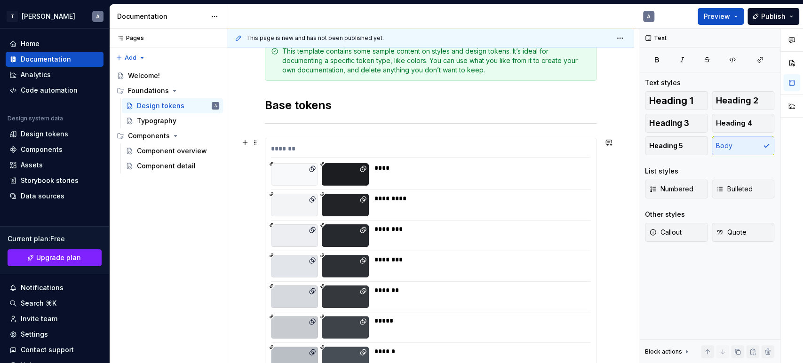
click at [404, 138] on div "**********" at bounding box center [431, 336] width 332 height 397
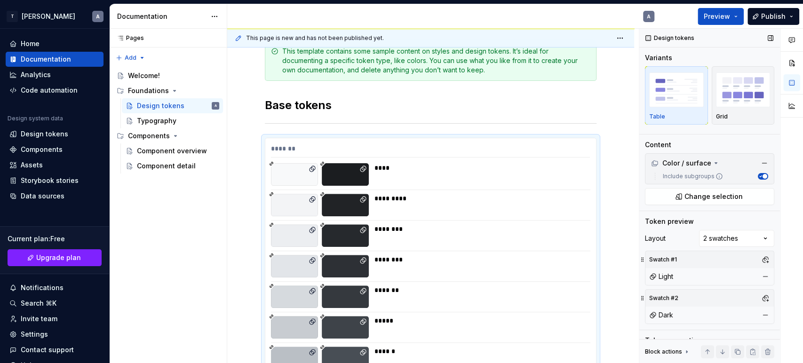
scroll to position [52, 0]
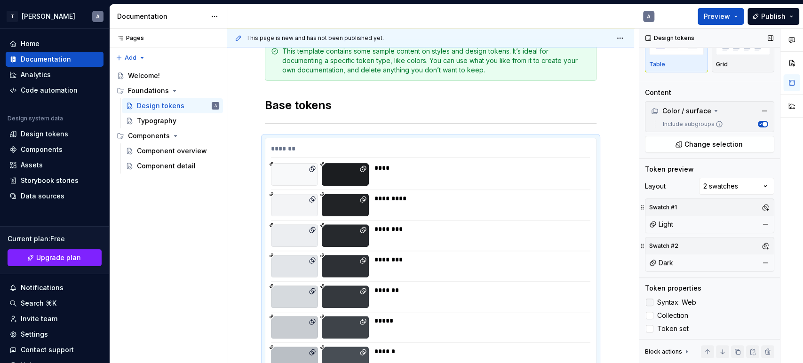
click at [652, 304] on div at bounding box center [650, 303] width 8 height 8
click at [649, 302] on icon at bounding box center [649, 302] width 0 height 0
click at [652, 313] on div at bounding box center [650, 316] width 8 height 8
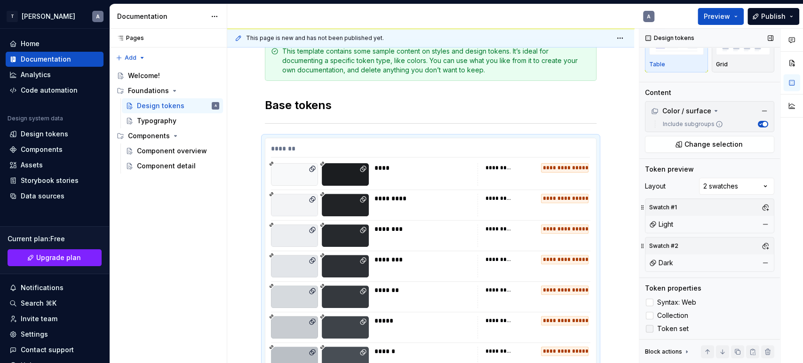
click at [649, 330] on div at bounding box center [650, 329] width 8 height 8
click at [649, 329] on icon at bounding box center [649, 329] width 0 height 0
click at [716, 352] on button "button" at bounding box center [722, 351] width 13 height 13
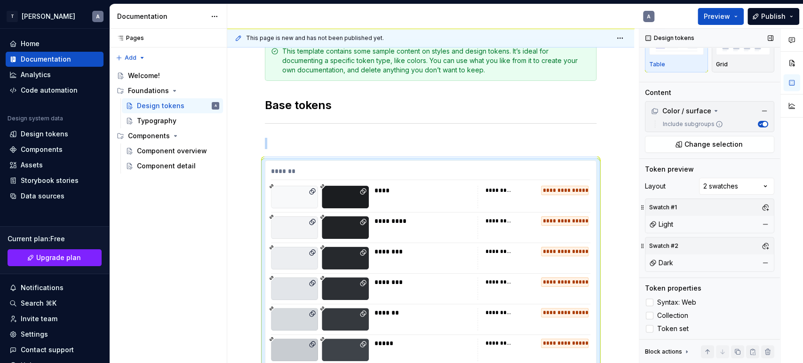
scroll to position [275, 0]
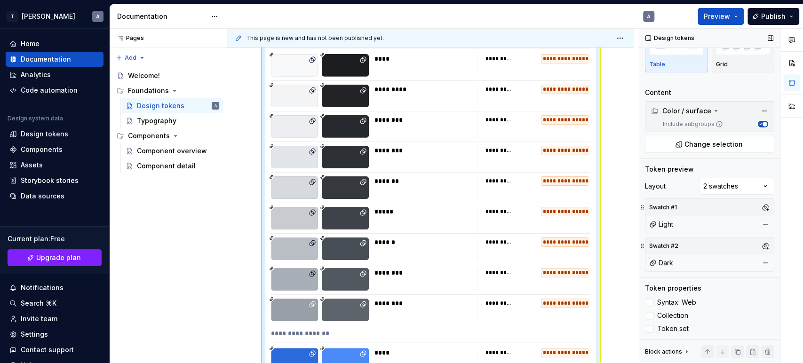
click at [716, 352] on span at bounding box center [722, 351] width 13 height 13
click at [701, 348] on button "button" at bounding box center [707, 351] width 13 height 13
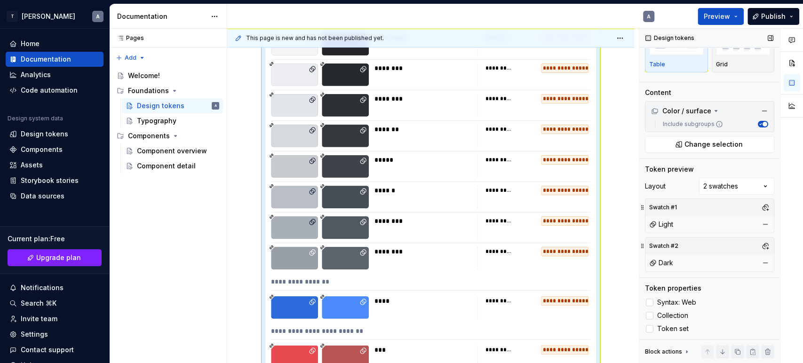
scroll to position [217, 0]
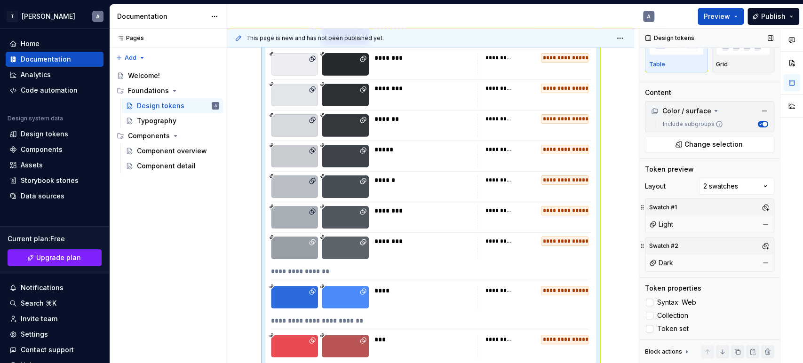
click at [701, 348] on span at bounding box center [707, 351] width 13 height 13
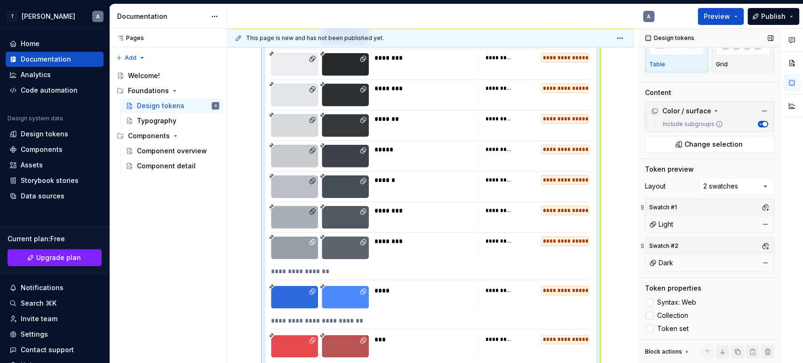
drag, startPoint x: 696, startPoint y: 348, endPoint x: 699, endPoint y: 352, distance: 5.0
click at [701, 349] on span at bounding box center [707, 351] width 13 height 13
click at [701, 352] on span at bounding box center [707, 351] width 13 height 13
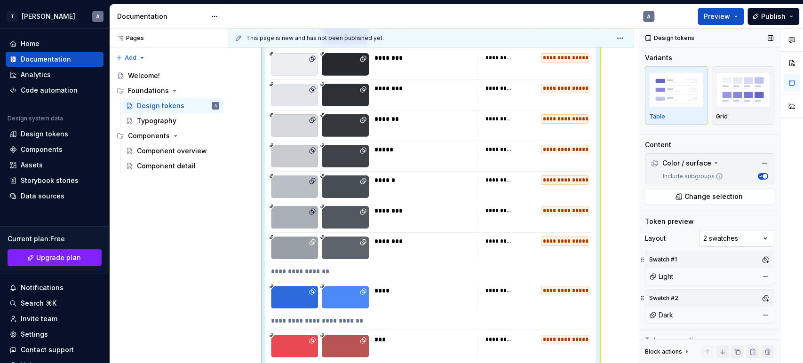
click at [746, 240] on div "Comments Open comments No comments yet Select ‘Comment’ from the block context …" at bounding box center [721, 196] width 164 height 335
click at [723, 95] on img "button" at bounding box center [743, 89] width 55 height 34
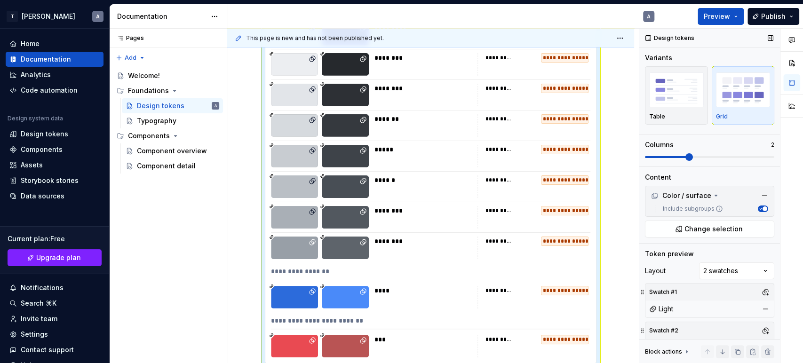
click at [698, 155] on span at bounding box center [709, 157] width 129 height 8
click at [726, 154] on span at bounding box center [709, 157] width 129 height 8
click at [726, 154] on span at bounding box center [730, 157] width 8 height 8
click at [730, 152] on div "Columns 3" at bounding box center [709, 150] width 129 height 21
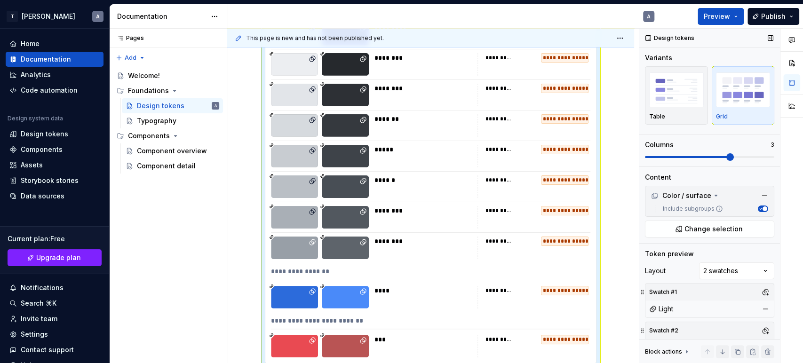
click at [773, 156] on div "Design tokens Variants Table Grid Columns 3 Content Color / surface Include sub…" at bounding box center [709, 196] width 141 height 335
click at [645, 161] on span at bounding box center [649, 157] width 8 height 8
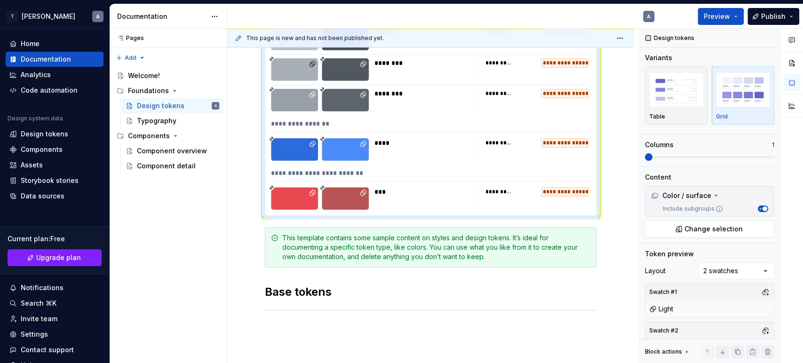
scroll to position [365, 0]
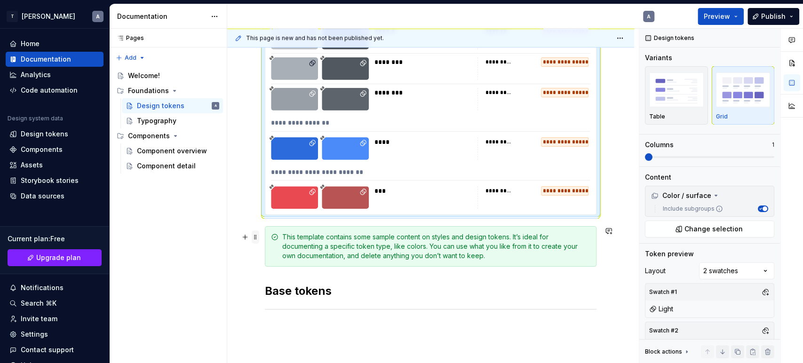
click at [254, 238] on span at bounding box center [256, 236] width 8 height 13
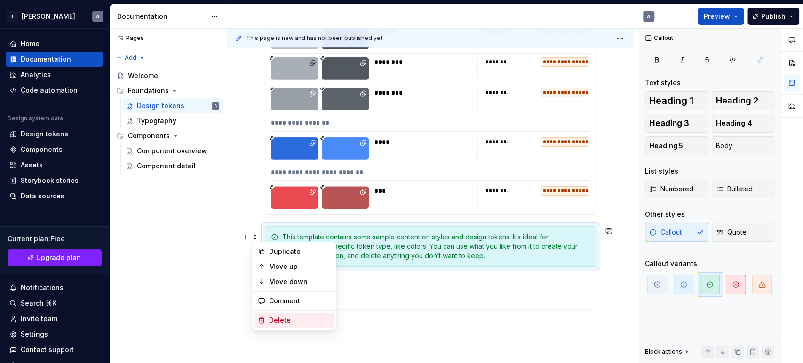
click at [294, 318] on div "Delete" at bounding box center [299, 320] width 61 height 9
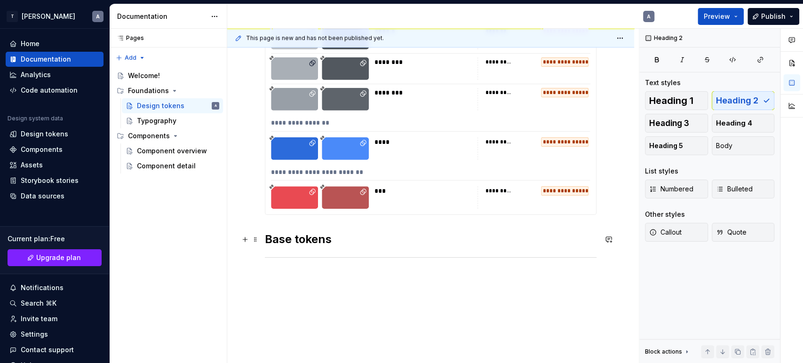
drag, startPoint x: 339, startPoint y: 244, endPoint x: 332, endPoint y: 242, distance: 7.2
click at [337, 243] on h2 "Base tokens" at bounding box center [431, 239] width 332 height 15
click at [256, 242] on span at bounding box center [256, 239] width 8 height 13
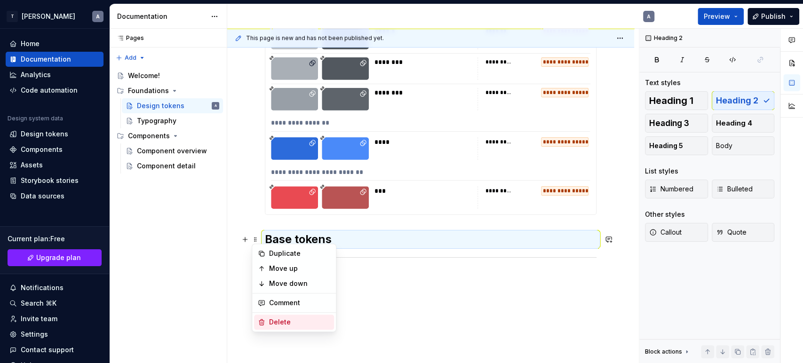
click at [280, 319] on div "Delete" at bounding box center [299, 321] width 61 height 9
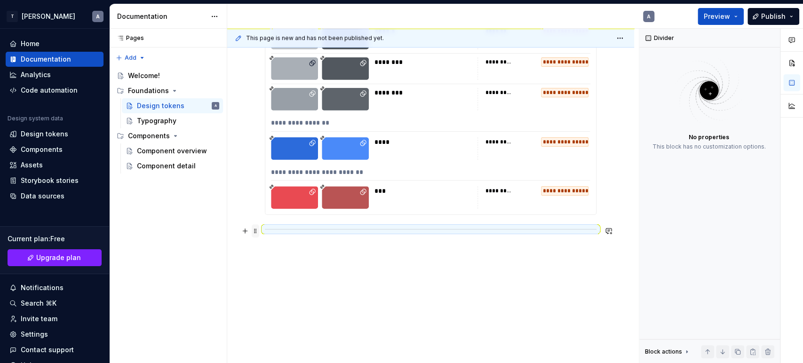
click at [257, 231] on span at bounding box center [256, 230] width 8 height 13
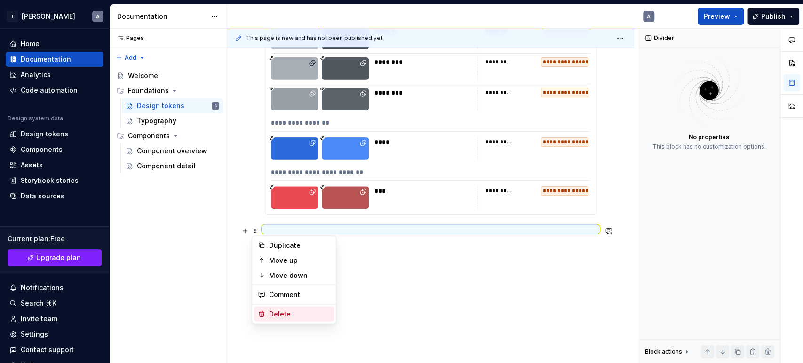
click at [290, 312] on div "Delete" at bounding box center [299, 313] width 61 height 9
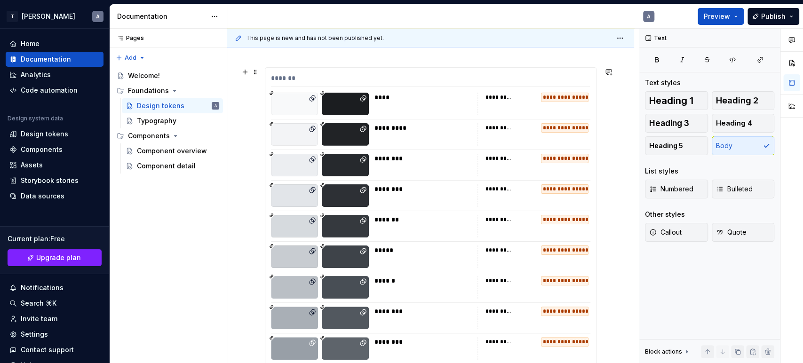
scroll to position [0, 0]
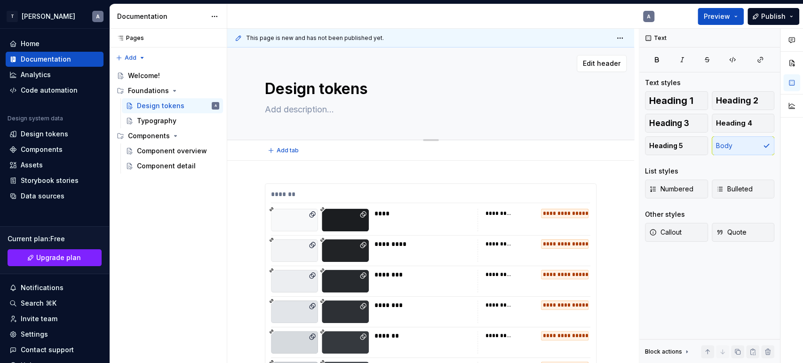
click at [309, 87] on textarea "Design tokens" at bounding box center [429, 89] width 332 height 23
type textarea "*"
type textarea "S"
type textarea "*"
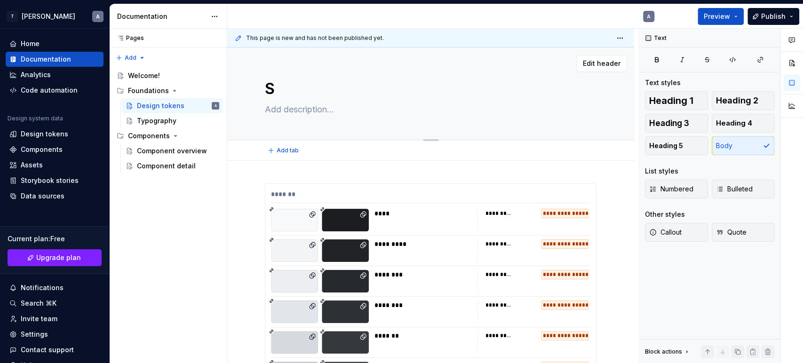
type textarea "Su"
type textarea "*"
type textarea "Sur"
type textarea "*"
type textarea "Sura"
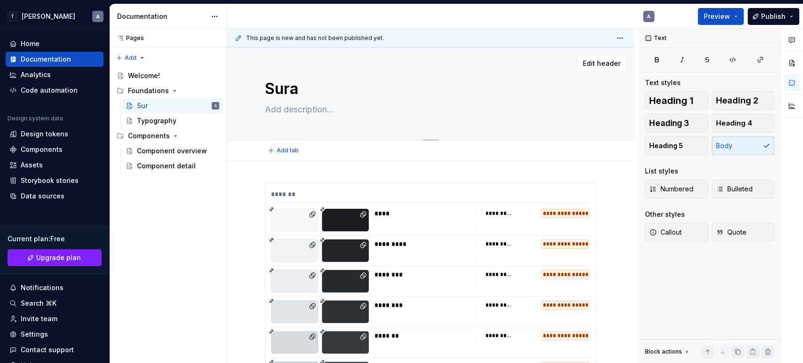
type textarea "*"
type textarea "Suraf"
type textarea "*"
type textarea "Surafc"
type textarea "*"
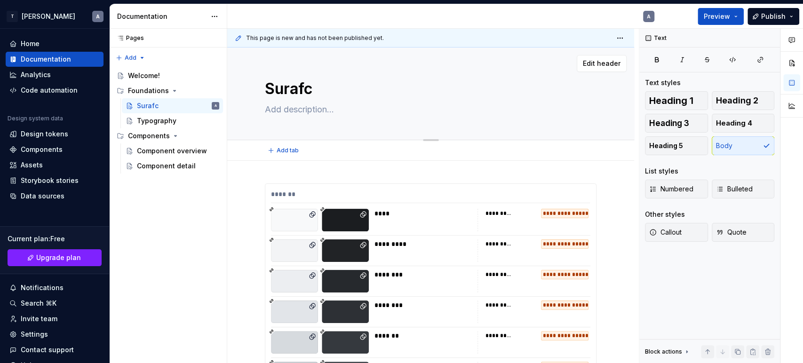
type textarea "Surafce"
type textarea "*"
type textarea "Surafce"
type textarea "*"
type textarea "Surafce t"
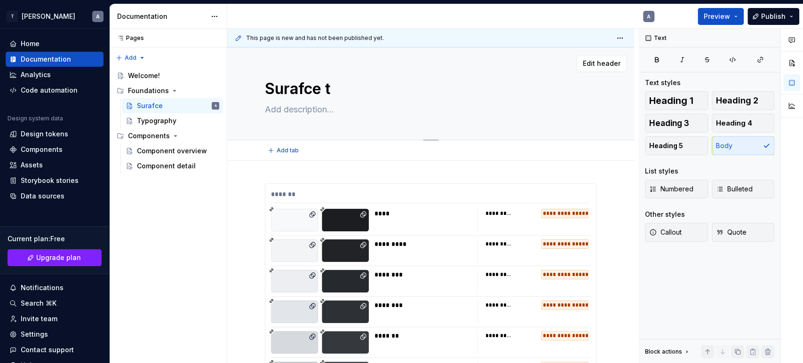
type textarea "*"
type textarea "Surafce to"
type textarea "*"
type textarea "Surafce tok"
type textarea "*"
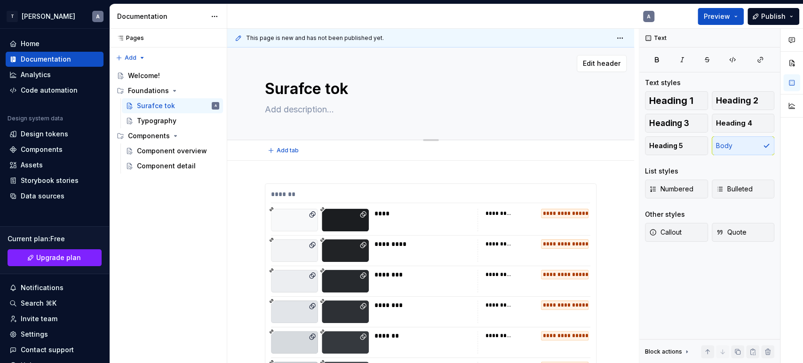
type textarea "Surafce toke"
type textarea "*"
type textarea "Surafce token"
type textarea "*"
type textarea "Surafce tokens"
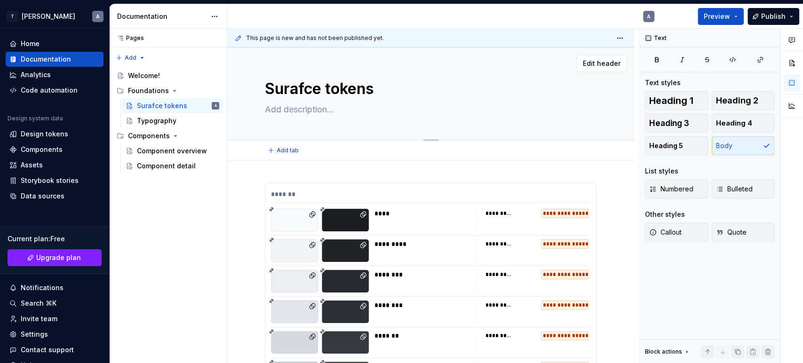
click at [501, 95] on textarea "Surafce tokens" at bounding box center [429, 89] width 332 height 23
type textarea "*"
type textarea "Surafce tokens"
click at [603, 62] on span "Edit header" at bounding box center [602, 63] width 38 height 9
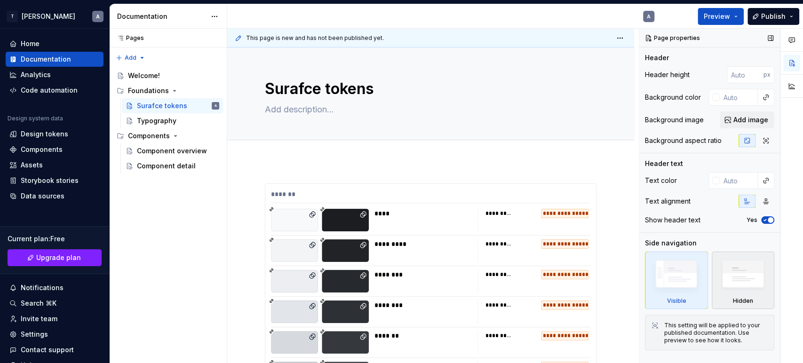
click at [740, 289] on img at bounding box center [743, 276] width 54 height 41
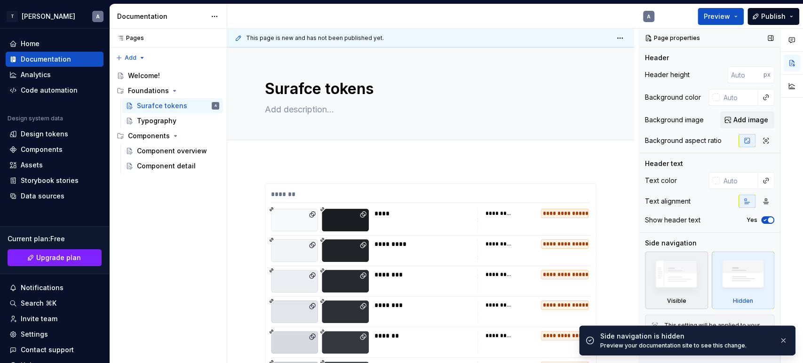
click at [690, 283] on img at bounding box center [676, 276] width 54 height 41
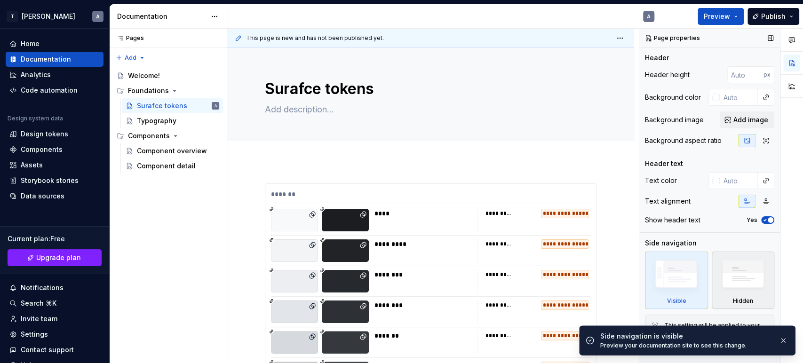
click at [741, 278] on img at bounding box center [743, 276] width 54 height 41
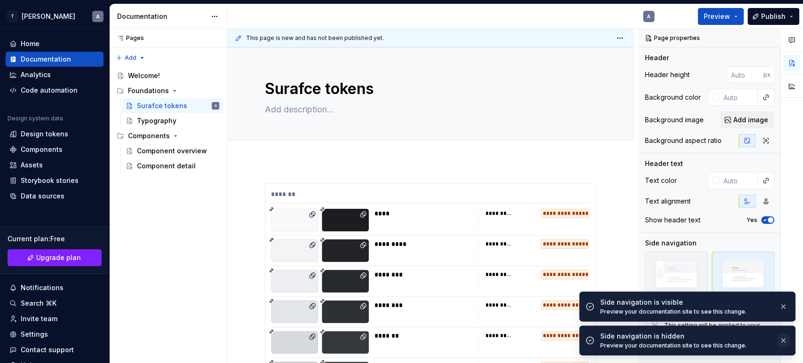
click at [784, 336] on button "button" at bounding box center [783, 340] width 12 height 13
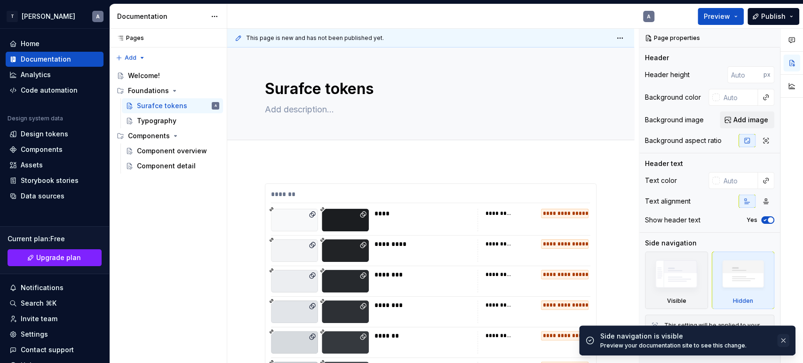
click at [784, 334] on button "button" at bounding box center [783, 340] width 12 height 13
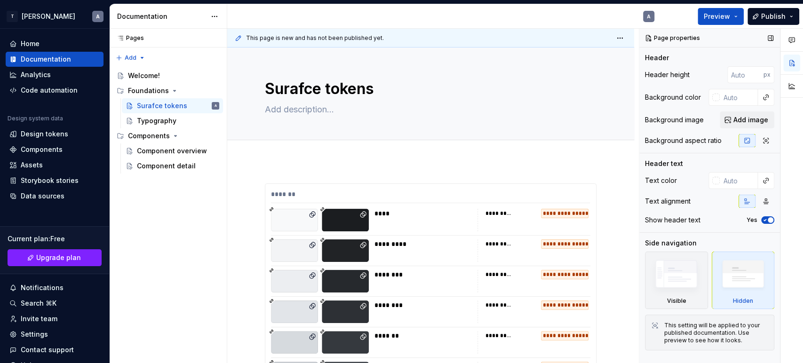
click at [751, 216] on label "Yes" at bounding box center [751, 220] width 11 height 8
click at [761, 216] on button "Yes" at bounding box center [767, 220] width 13 height 8
click at [751, 216] on label "No" at bounding box center [753, 220] width 8 height 8
click at [761, 216] on button "No" at bounding box center [767, 220] width 13 height 8
click at [771, 198] on button "button" at bounding box center [765, 201] width 17 height 13
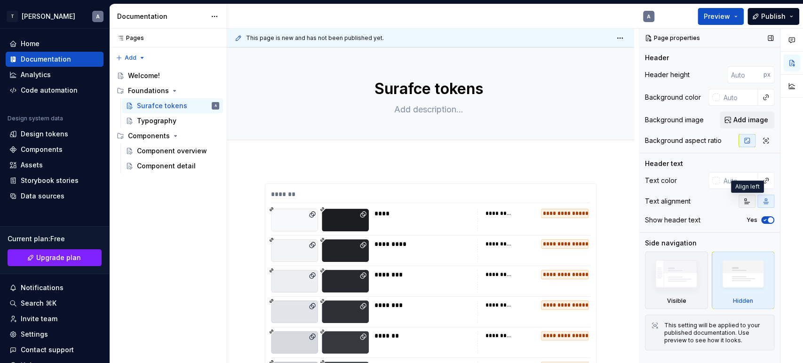
click at [751, 202] on button "button" at bounding box center [746, 201] width 17 height 13
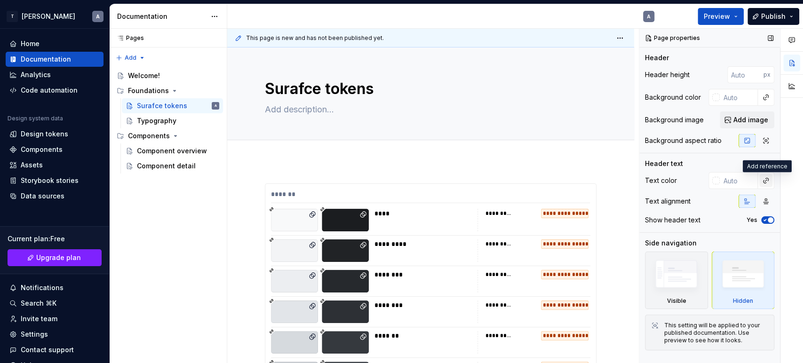
click at [767, 182] on button "button" at bounding box center [765, 180] width 13 height 13
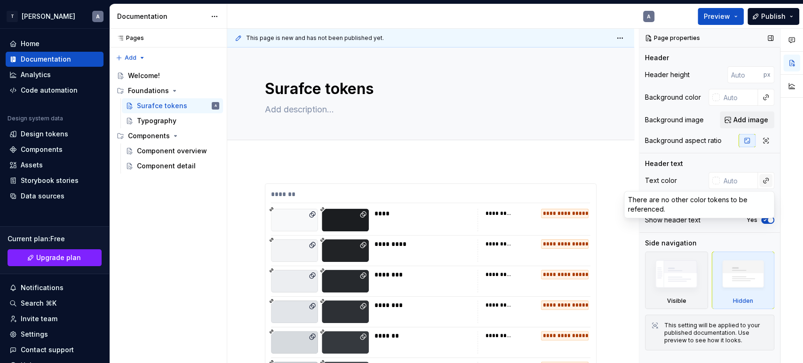
click at [767, 182] on div "Comments Open comments No comments yet Select ‘Comment’ from the block context …" at bounding box center [721, 196] width 164 height 335
click at [762, 139] on icon "button" at bounding box center [766, 141] width 8 height 8
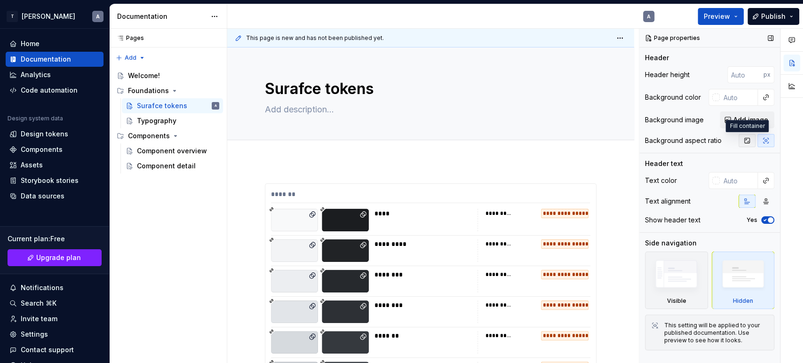
click at [749, 143] on icon "button" at bounding box center [747, 141] width 8 height 8
click at [775, 36] on button "button" at bounding box center [770, 38] width 13 height 13
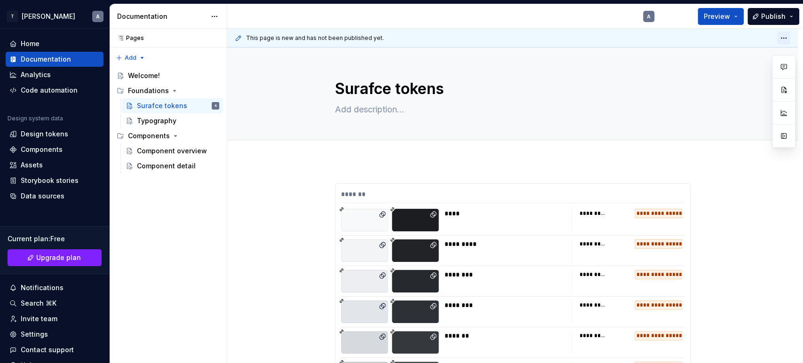
click at [782, 38] on html "T [PERSON_NAME] A Home Documentation Analytics Code automation Design system da…" at bounding box center [401, 181] width 803 height 363
click at [741, 134] on html "T [PERSON_NAME] A Home Documentation Analytics Code automation Design system da…" at bounding box center [401, 181] width 803 height 363
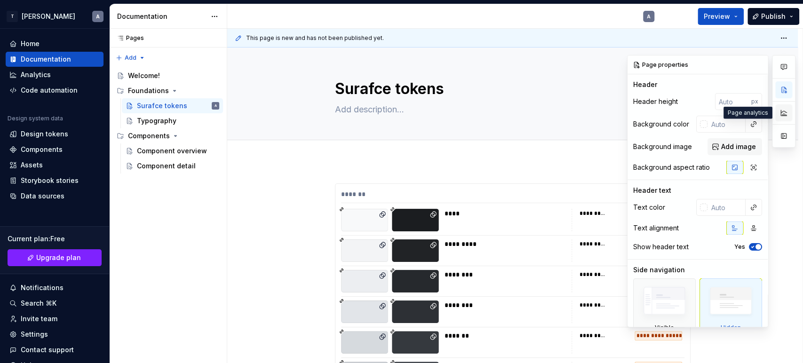
click at [782, 120] on button "button" at bounding box center [783, 112] width 17 height 17
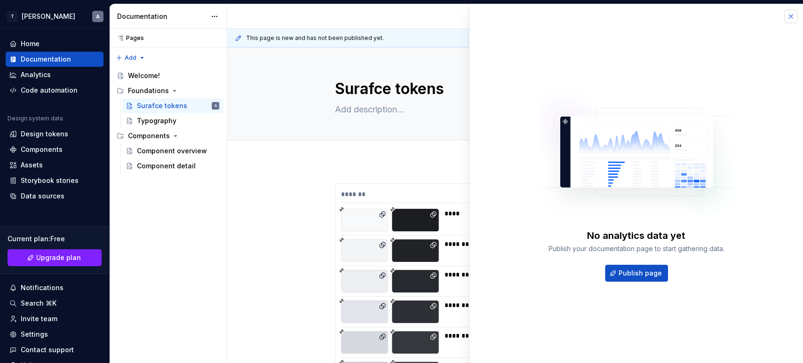
click at [794, 15] on button "button" at bounding box center [790, 16] width 13 height 13
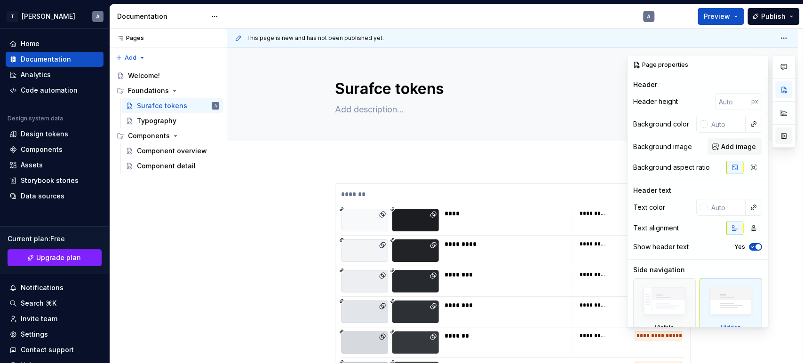
click at [784, 131] on button "button" at bounding box center [783, 135] width 17 height 17
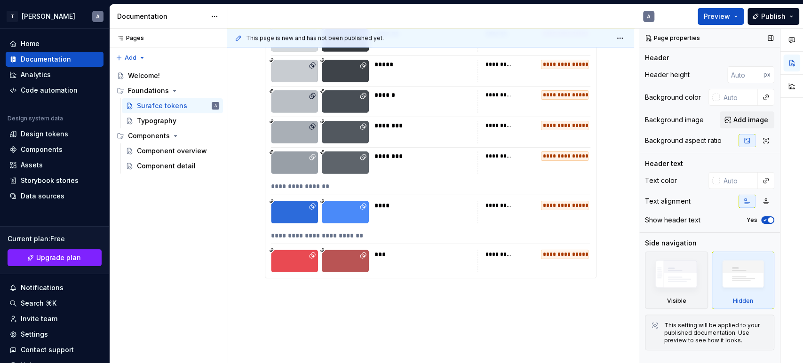
scroll to position [338, 0]
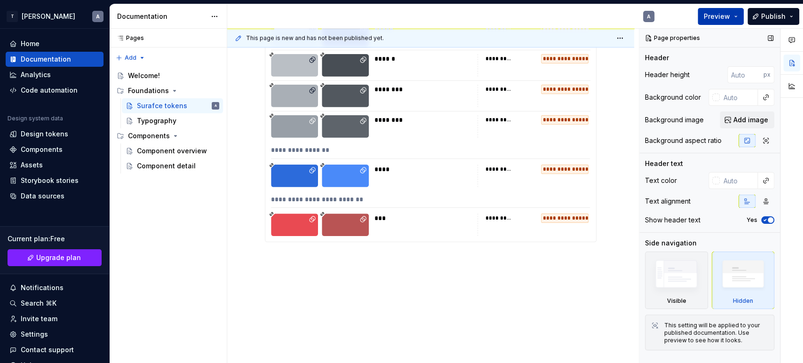
click at [724, 8] on button "Preview" at bounding box center [720, 16] width 46 height 17
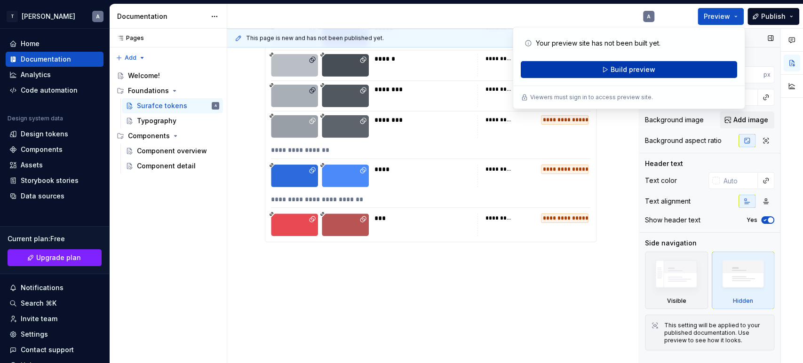
click at [646, 71] on span "Build preview" at bounding box center [632, 69] width 45 height 9
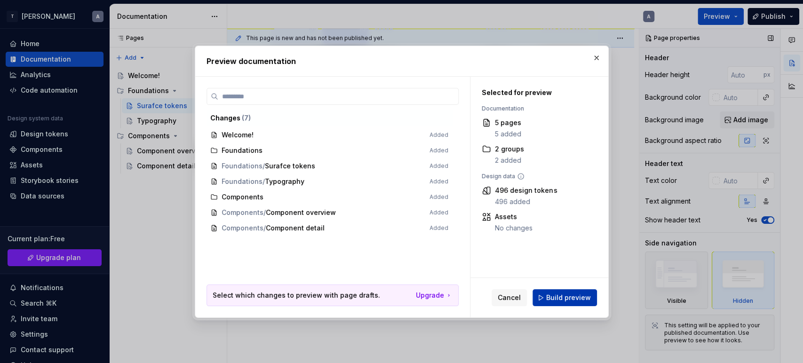
click at [558, 292] on button "Build preview" at bounding box center [564, 297] width 64 height 17
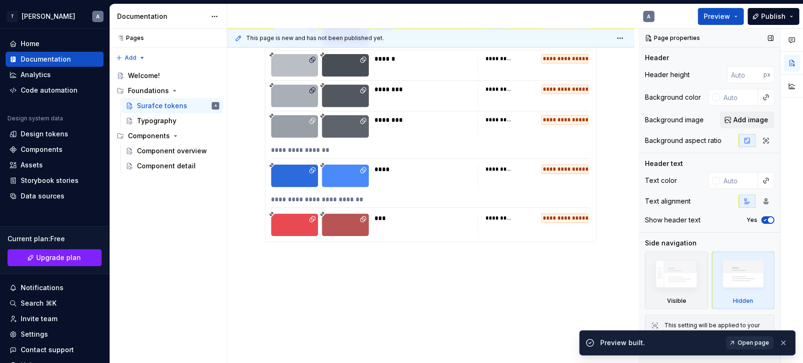
click at [752, 343] on span "Open page" at bounding box center [753, 343] width 32 height 8
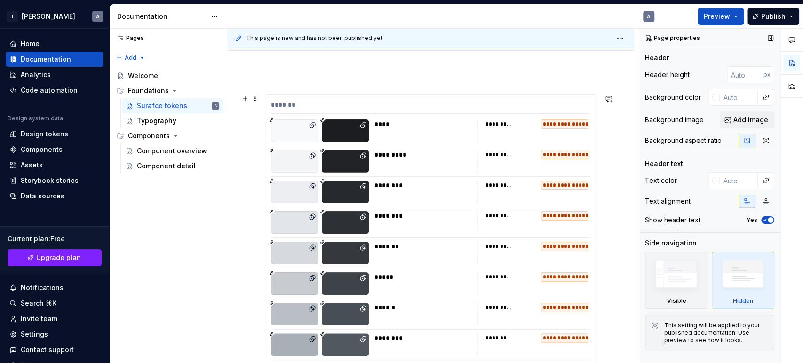
scroll to position [0, 0]
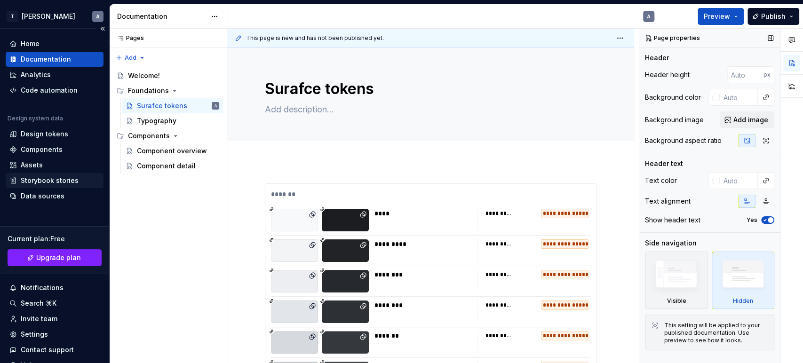
click at [56, 179] on div "Storybook stories" at bounding box center [50, 180] width 58 height 9
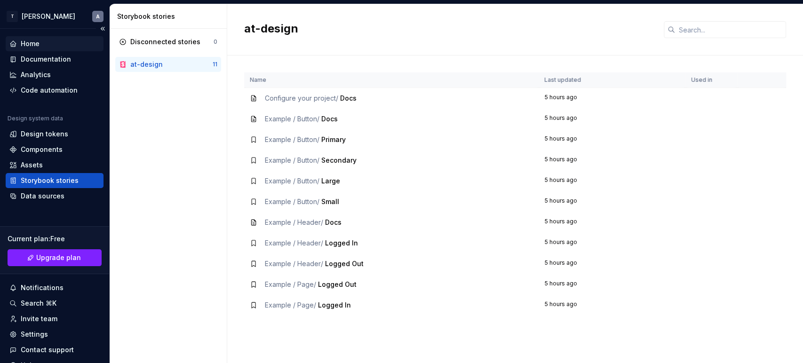
click at [30, 46] on div "Home" at bounding box center [30, 43] width 19 height 9
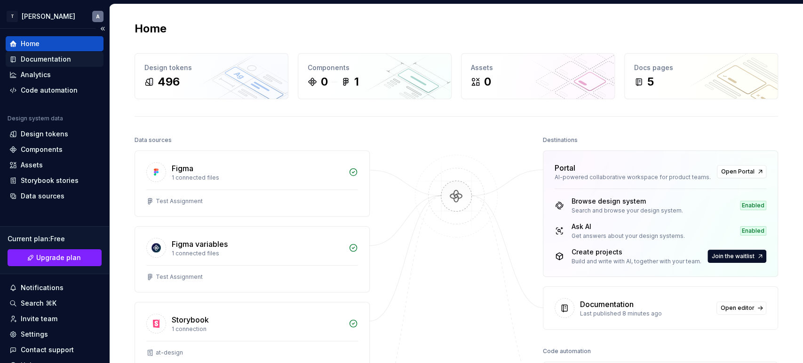
click at [41, 65] on div "Documentation" at bounding box center [55, 59] width 98 height 15
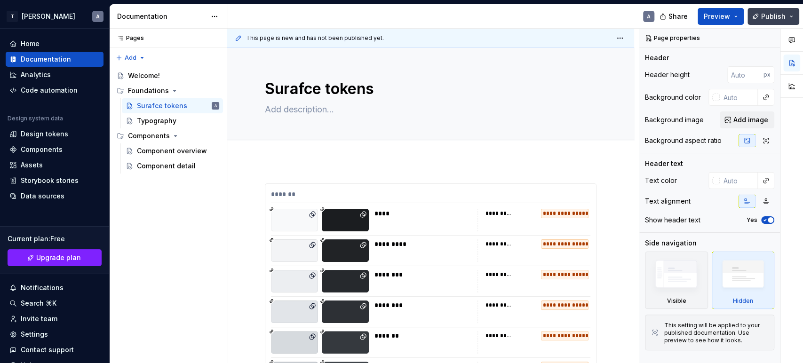
click at [769, 17] on span "Publish" at bounding box center [773, 16] width 24 height 9
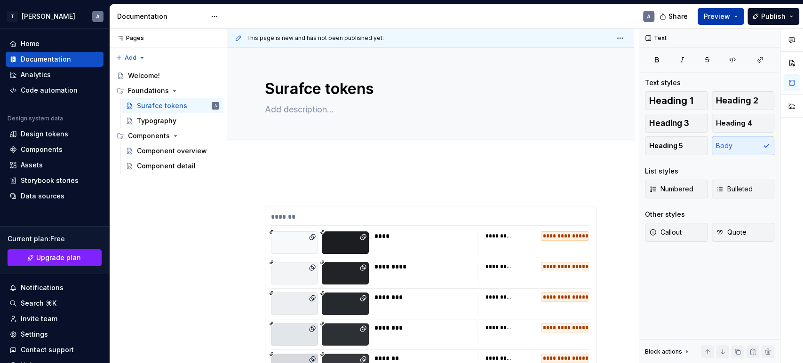
click at [737, 18] on button "Preview" at bounding box center [720, 16] width 46 height 17
click at [467, 89] on textarea "Surafce tokens" at bounding box center [429, 89] width 332 height 23
click at [154, 117] on div "Typography" at bounding box center [157, 120] width 40 height 9
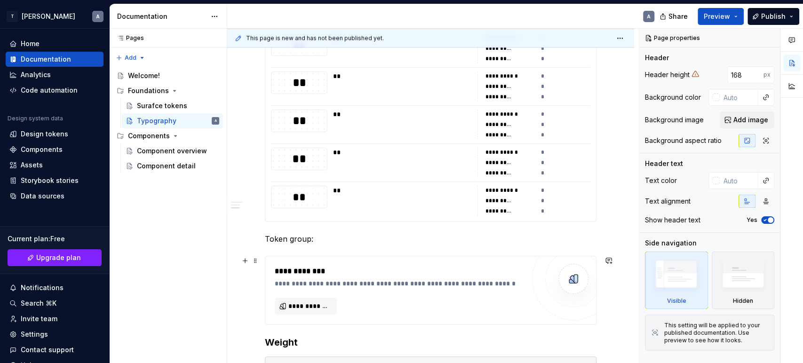
scroll to position [865, 0]
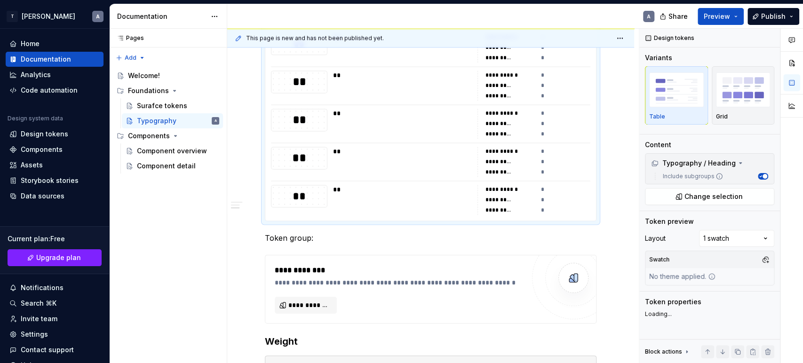
click at [374, 207] on div "**" at bounding box center [402, 200] width 139 height 30
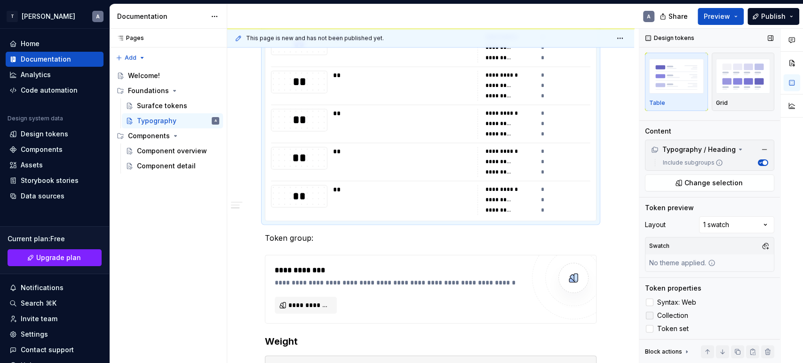
click at [650, 319] on label "Collection" at bounding box center [709, 315] width 129 height 11
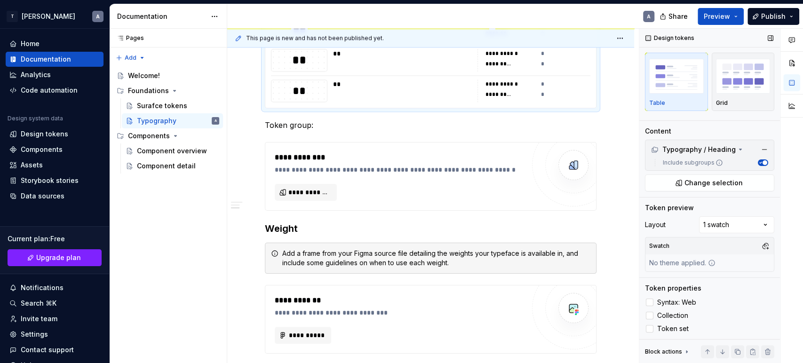
click at [647, 344] on div "Block actions Move up Move down Duplicate Copy (⌘C) Cut (⌘X) Delete" at bounding box center [709, 351] width 141 height 24
click at [649, 329] on icon at bounding box center [649, 329] width 0 height 0
click at [647, 294] on div "Token properties Syntax: Web Collection Token set" at bounding box center [709, 309] width 129 height 51
click at [647, 297] on label "Syntax: Web" at bounding box center [709, 302] width 129 height 11
click at [648, 312] on div at bounding box center [650, 316] width 8 height 8
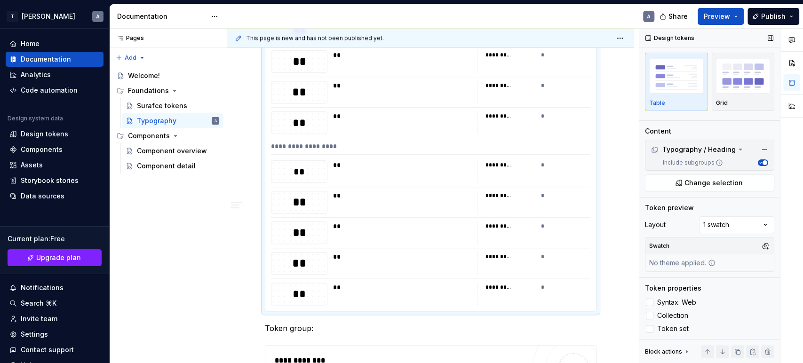
scroll to position [670, 0]
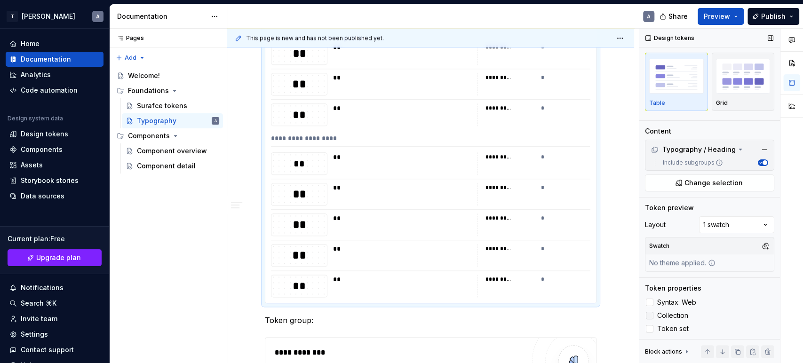
click at [649, 310] on label "Collection" at bounding box center [709, 315] width 129 height 11
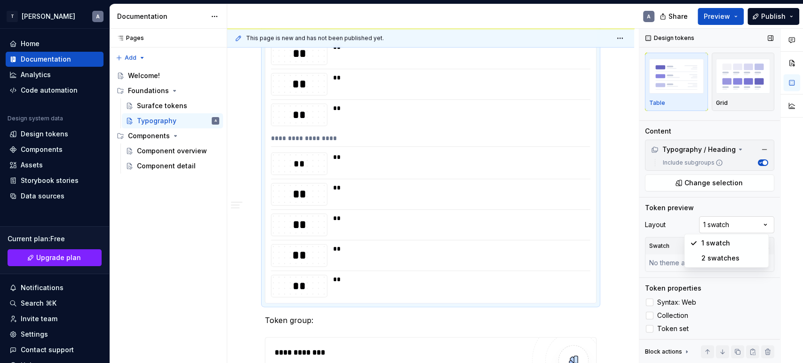
click at [726, 224] on div "Comments Open comments No comments yet Select ‘Comment’ from the block context …" at bounding box center [721, 196] width 164 height 335
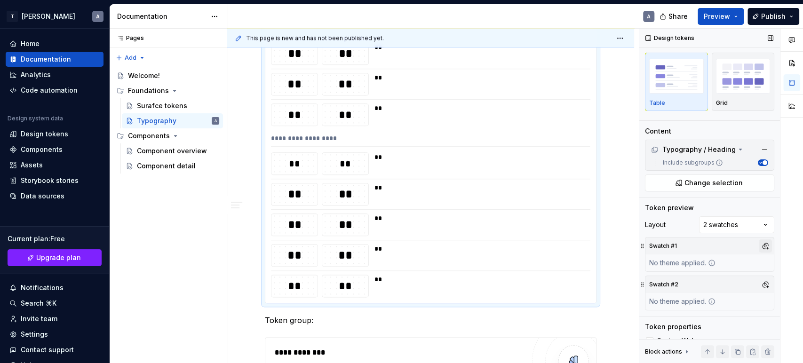
click at [759, 245] on button "button" at bounding box center [765, 245] width 13 height 13
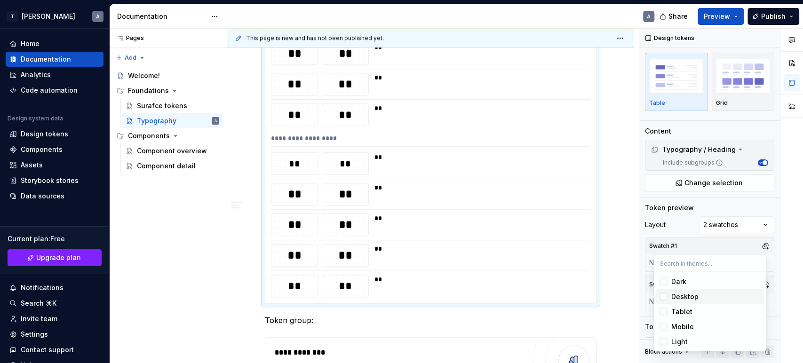
click at [704, 293] on div "Desktop" at bounding box center [715, 296] width 89 height 9
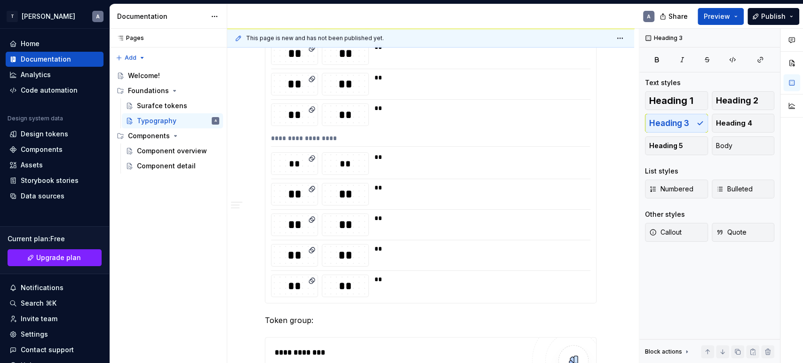
scroll to position [0, 0]
click at [624, 338] on html "T [PERSON_NAME] A Home Documentation Analytics Code automation Design system da…" at bounding box center [401, 181] width 803 height 363
click at [448, 204] on div "**" at bounding box center [479, 194] width 210 height 23
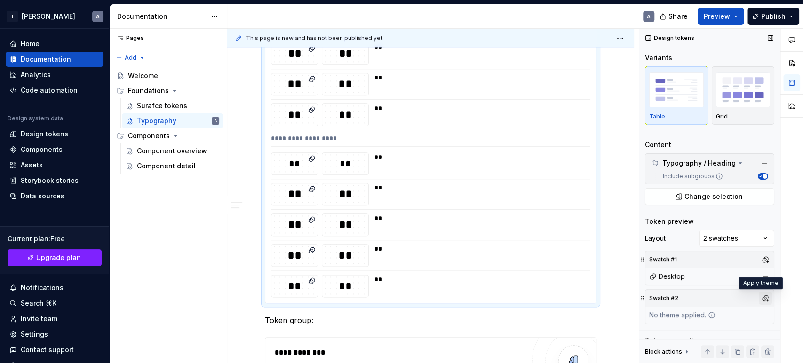
click at [760, 298] on button "button" at bounding box center [765, 298] width 13 height 13
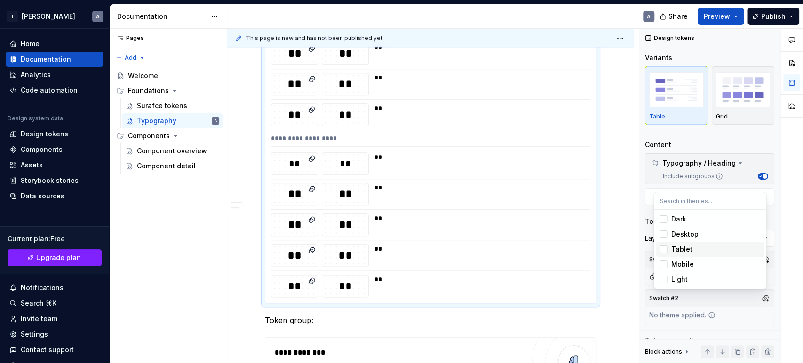
click at [682, 250] on div "Tablet" at bounding box center [681, 249] width 21 height 9
click at [681, 262] on div "Mobile" at bounding box center [682, 264] width 23 height 9
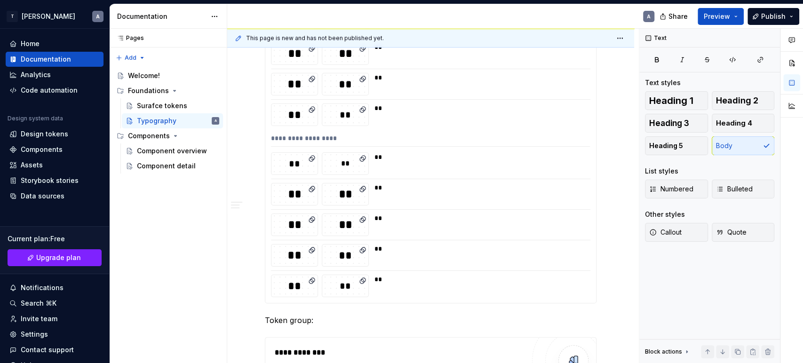
click at [558, 243] on html "T [PERSON_NAME] A Home Documentation Analytics Code automation Design system da…" at bounding box center [401, 181] width 803 height 363
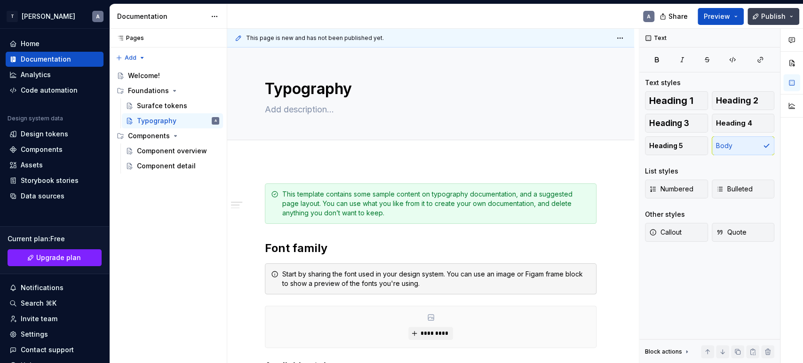
click at [773, 9] on button "Publish" at bounding box center [773, 16] width 52 height 17
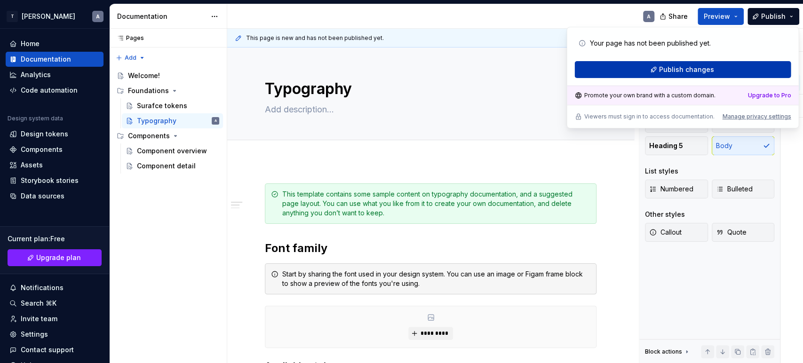
click at [734, 69] on button "Publish changes" at bounding box center [682, 69] width 216 height 17
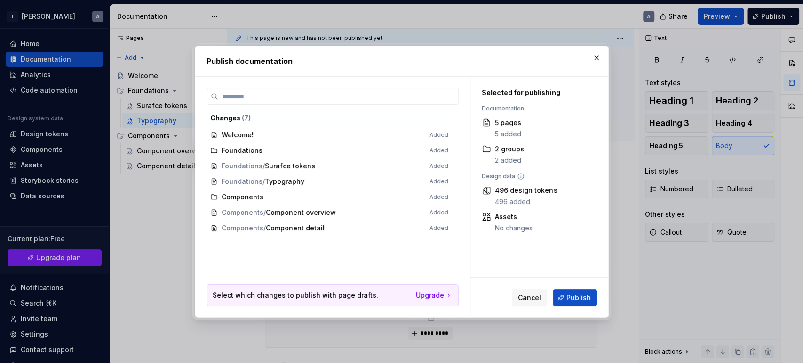
click at [279, 132] on span "Welcome! Added" at bounding box center [329, 135] width 246 height 16
click at [275, 139] on span "Welcome! Added" at bounding box center [329, 135] width 246 height 16
click at [570, 294] on span "Publish" at bounding box center [578, 297] width 24 height 9
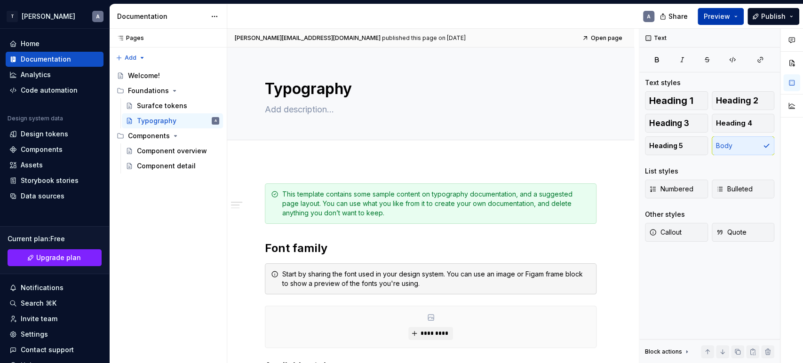
click at [715, 13] on span "Preview" at bounding box center [717, 16] width 26 height 9
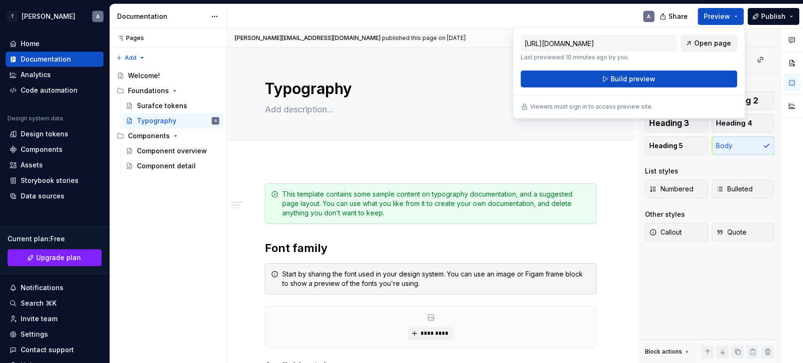
click at [700, 48] on link "Open page" at bounding box center [709, 43] width 56 height 17
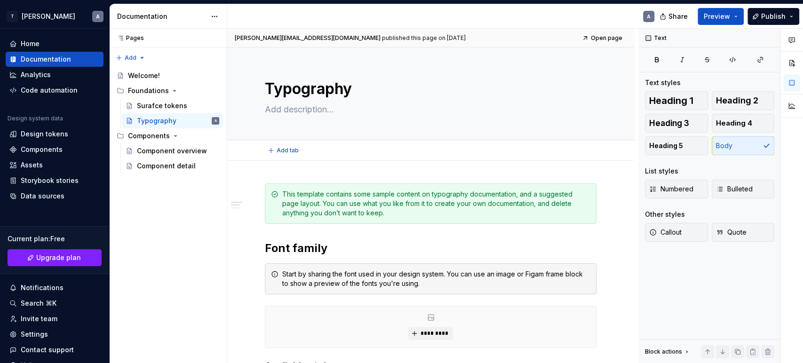
click at [609, 140] on div "Add tab" at bounding box center [430, 150] width 407 height 21
click at [649, 39] on div "Text" at bounding box center [656, 38] width 29 height 13
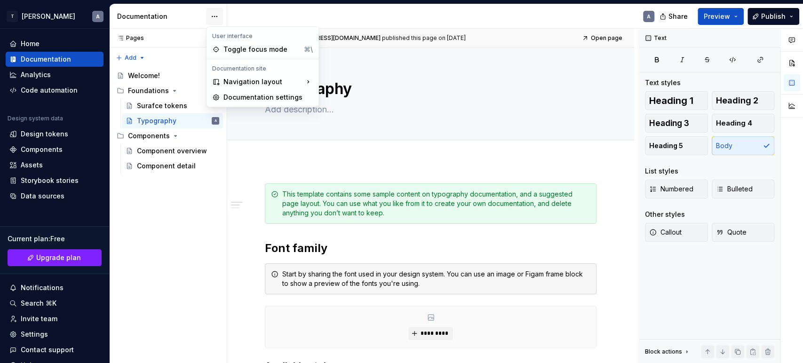
click at [215, 13] on html "T [PERSON_NAME] A Home Documentation Analytics Code automation Design system da…" at bounding box center [401, 181] width 803 height 363
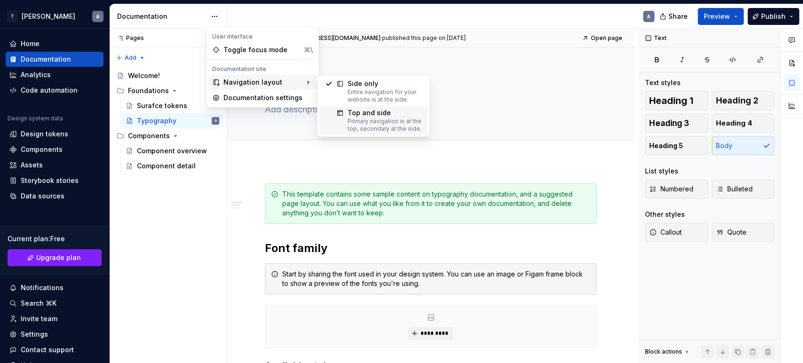
click at [350, 127] on div "Primary navigation is at the top, secondary at the side." at bounding box center [385, 125] width 74 height 15
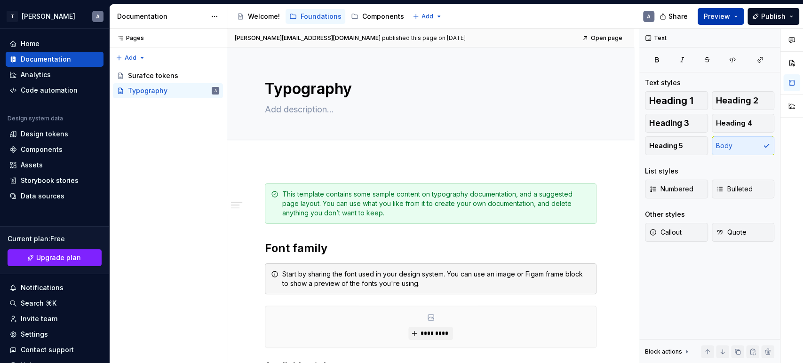
click at [731, 11] on button "Preview" at bounding box center [720, 16] width 46 height 17
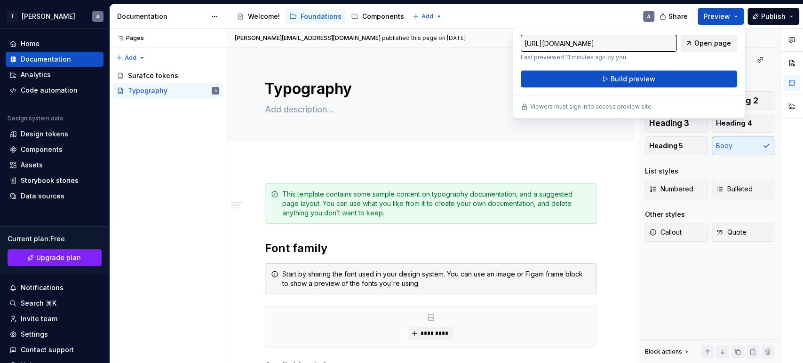
click at [711, 42] on span "Open page" at bounding box center [712, 43] width 37 height 9
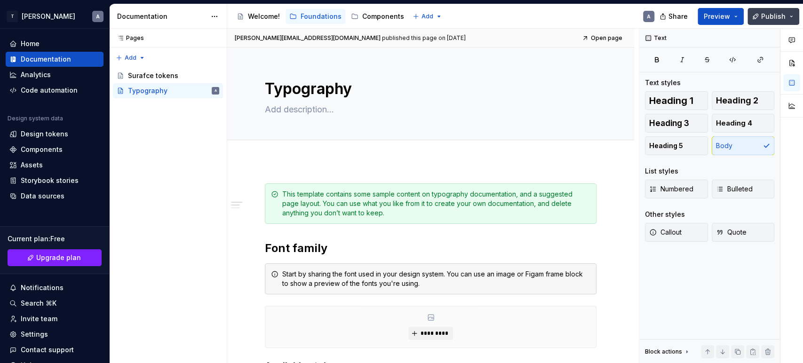
click at [759, 22] on button "Publish" at bounding box center [773, 16] width 52 height 17
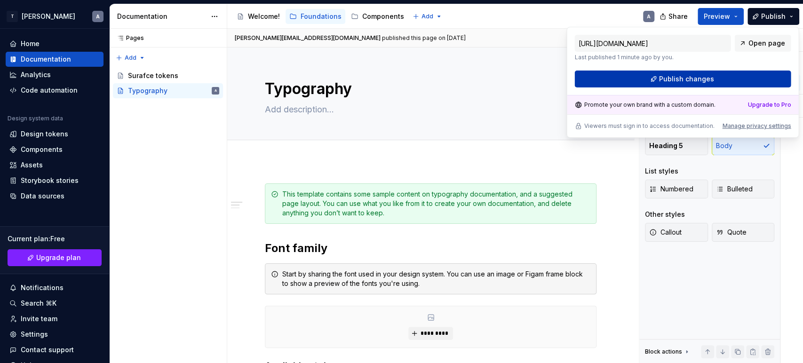
click at [715, 76] on button "Publish changes" at bounding box center [682, 79] width 216 height 17
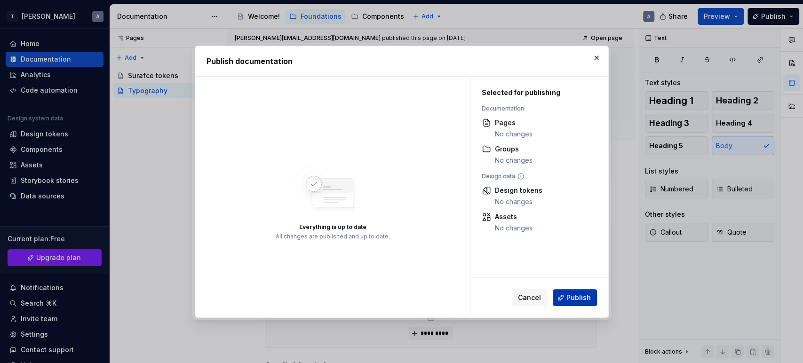
click at [587, 296] on span "Publish" at bounding box center [578, 297] width 24 height 9
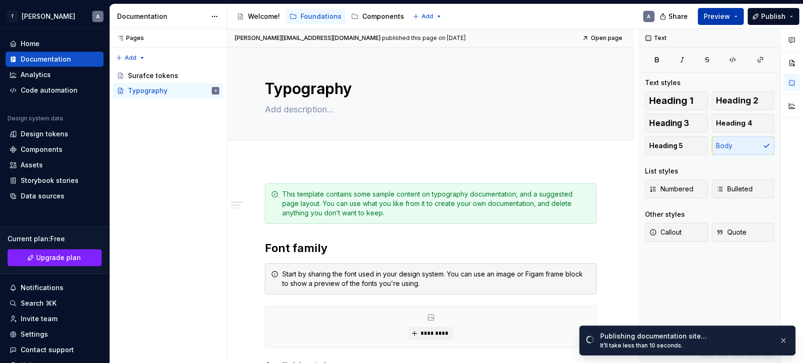
click at [716, 21] on span "Preview" at bounding box center [717, 16] width 26 height 9
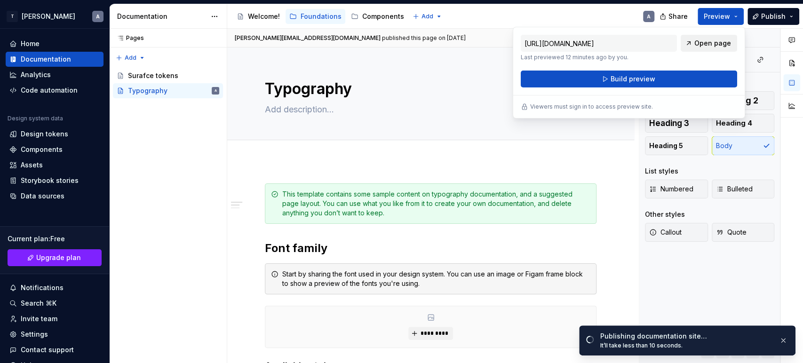
click at [696, 38] on link "Open page" at bounding box center [709, 43] width 56 height 17
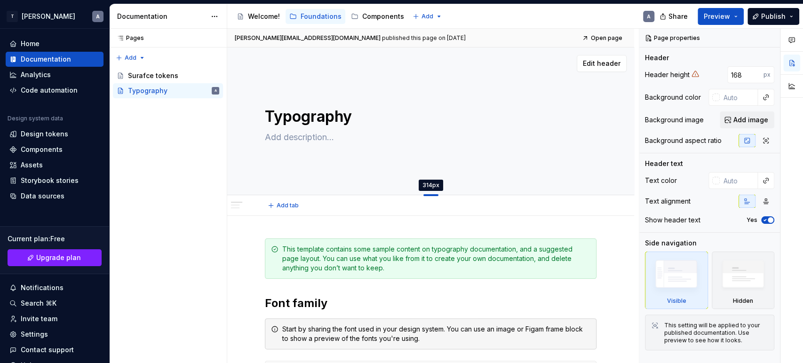
drag, startPoint x: 433, startPoint y: 139, endPoint x: 440, endPoint y: 195, distance: 56.4
type textarea "*"
type input "314"
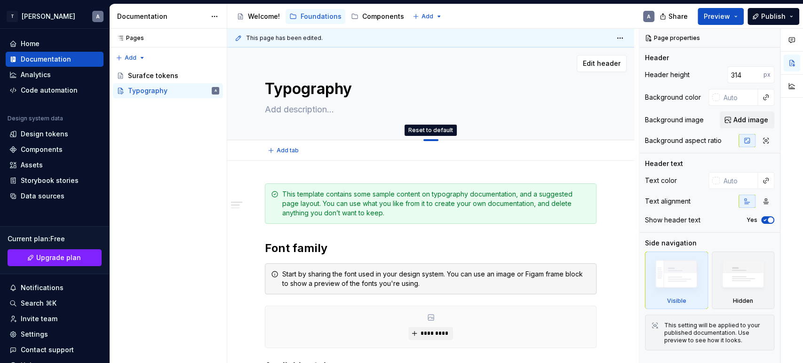
drag, startPoint x: 433, startPoint y: 194, endPoint x: 443, endPoint y: 117, distance: 77.3
type textarea "*"
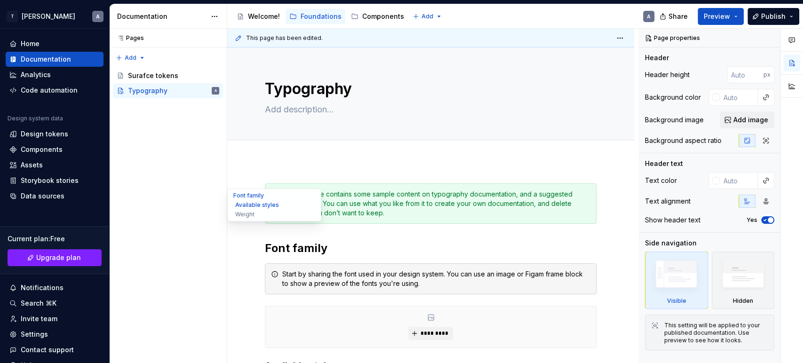
click at [227, 204] on ul "Font family Available styles Weight" at bounding box center [274, 205] width 94 height 33
click at [768, 198] on icon "button" at bounding box center [766, 202] width 8 height 8
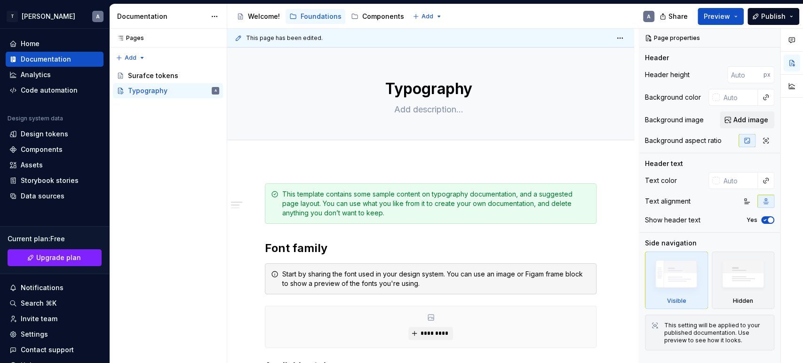
type textarea "*"
click at [21, 72] on div "Analytics" at bounding box center [36, 74] width 30 height 9
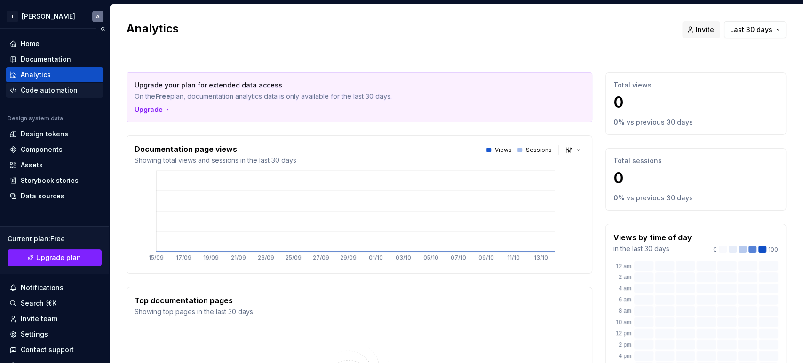
click at [38, 93] on div "Code automation" at bounding box center [49, 90] width 57 height 9
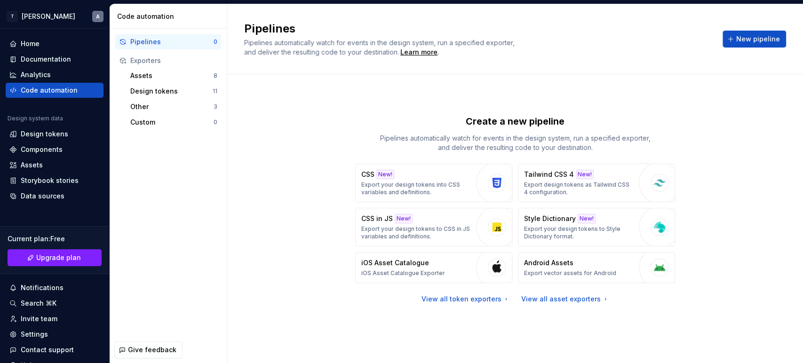
click at [237, 200] on div "Create a new pipeline Pipelines automatically watch for events in the design sy…" at bounding box center [515, 218] width 576 height 289
click at [301, 124] on div "Create a new pipeline Pipelines automatically watch for events in the design sy…" at bounding box center [515, 209] width 542 height 236
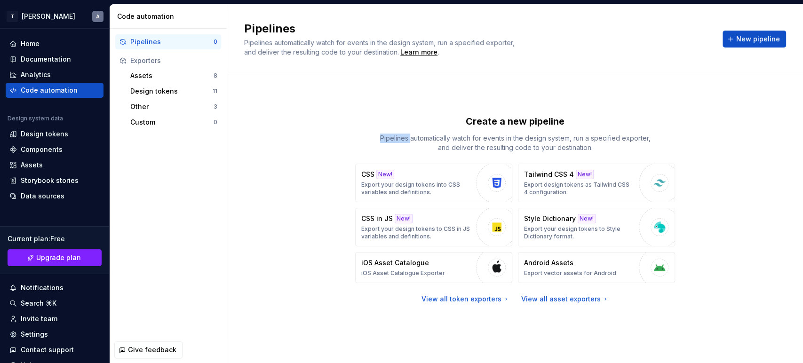
click at [301, 124] on div "Create a new pipeline Pipelines automatically watch for events in the design sy…" at bounding box center [515, 209] width 542 height 236
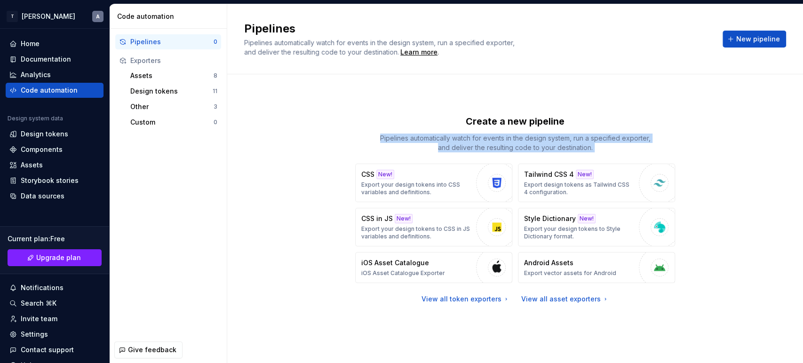
click at [301, 124] on div "Create a new pipeline Pipelines automatically watch for events in the design sy…" at bounding box center [515, 209] width 542 height 236
click at [283, 98] on div "Create a new pipeline Pipelines automatically watch for events in the design sy…" at bounding box center [515, 209] width 542 height 236
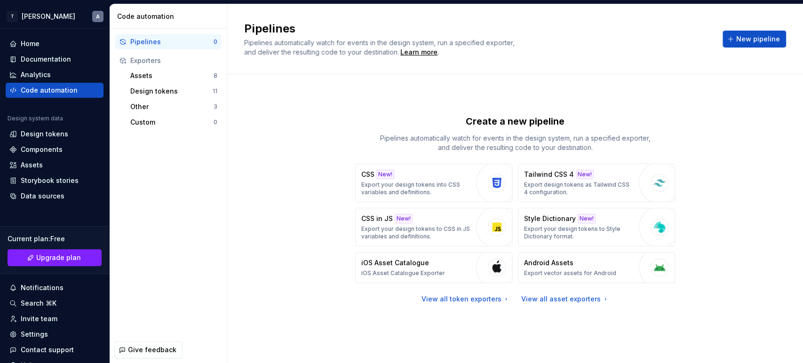
drag, startPoint x: 331, startPoint y: 0, endPoint x: 229, endPoint y: 191, distance: 216.7
click at [229, 191] on div "Create a new pipeline Pipelines automatically watch for events in the design sy…" at bounding box center [515, 218] width 576 height 289
click at [35, 133] on div "Design tokens" at bounding box center [45, 133] width 48 height 9
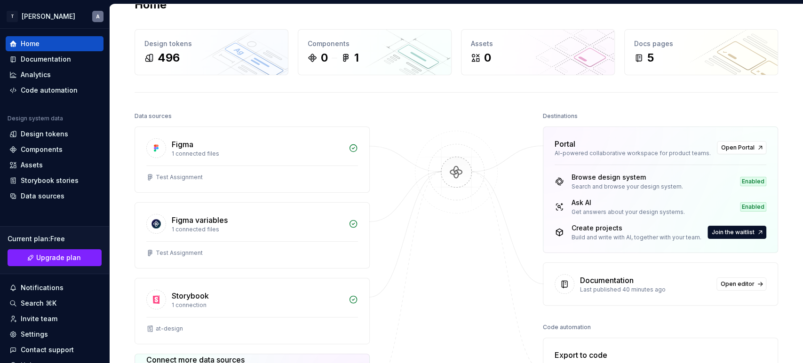
scroll to position [21, 0]
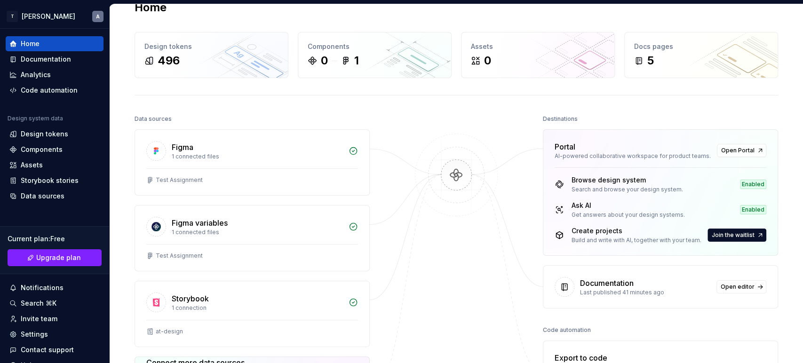
click at [454, 174] on img at bounding box center [456, 185] width 91 height 102
click at [496, 49] on icon at bounding box center [499, 47] width 6 height 6
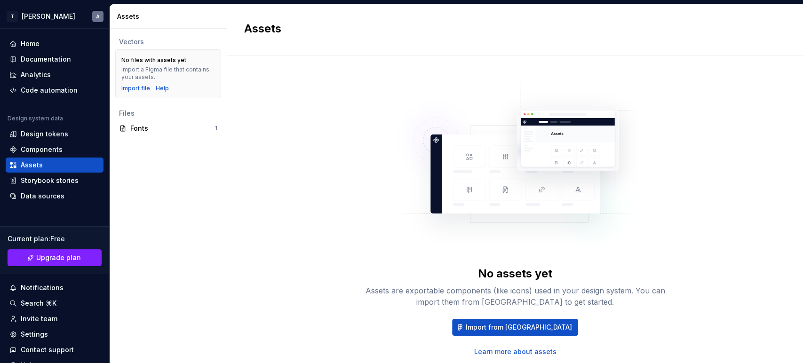
scroll to position [29, 0]
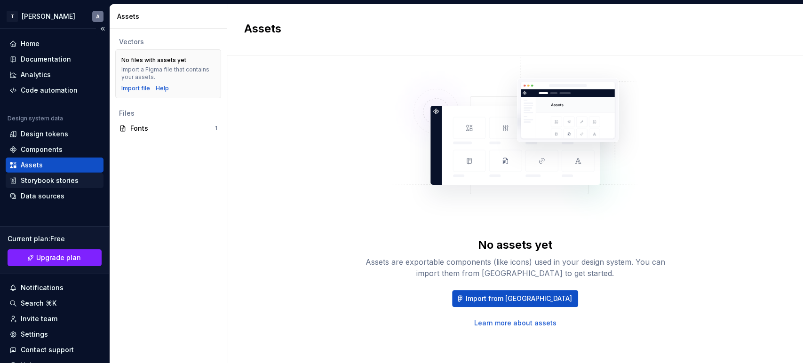
click at [60, 175] on div "Storybook stories" at bounding box center [55, 180] width 98 height 15
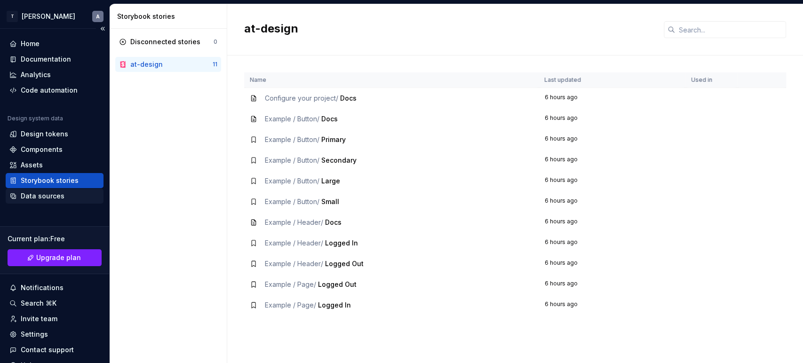
click at [32, 191] on div "Data sources" at bounding box center [55, 196] width 98 height 15
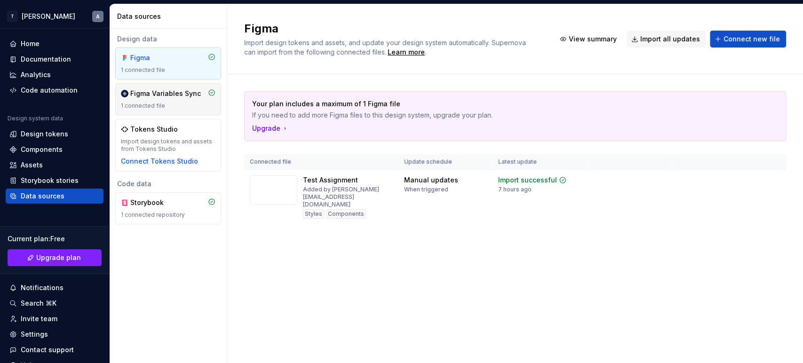
click at [188, 93] on div "Figma Variables Sync" at bounding box center [165, 93] width 71 height 9
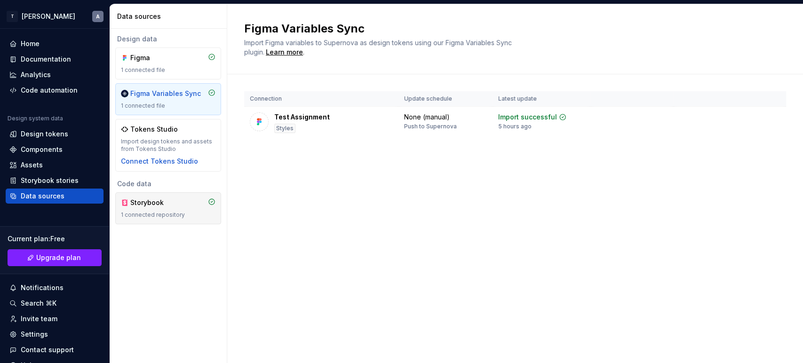
click at [175, 210] on div "Storybook 1 connected repository" at bounding box center [168, 208] width 95 height 21
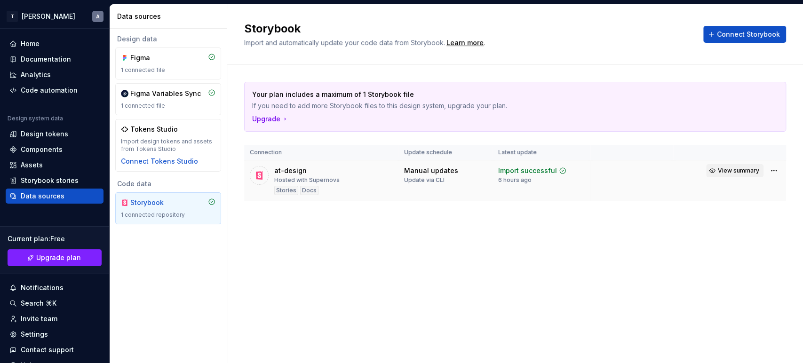
click at [739, 172] on span "View summary" at bounding box center [738, 171] width 41 height 8
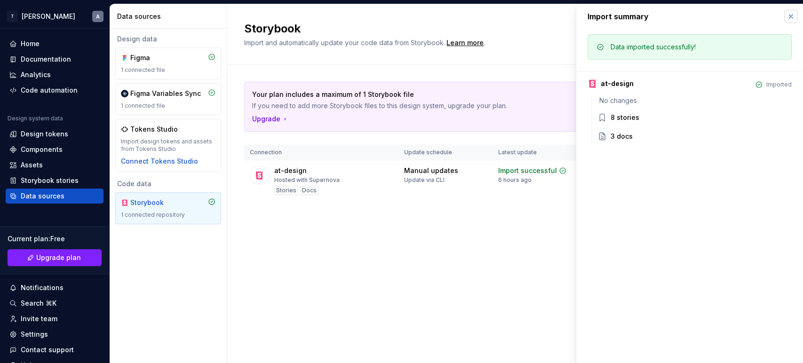
click at [789, 18] on button "button" at bounding box center [790, 16] width 13 height 13
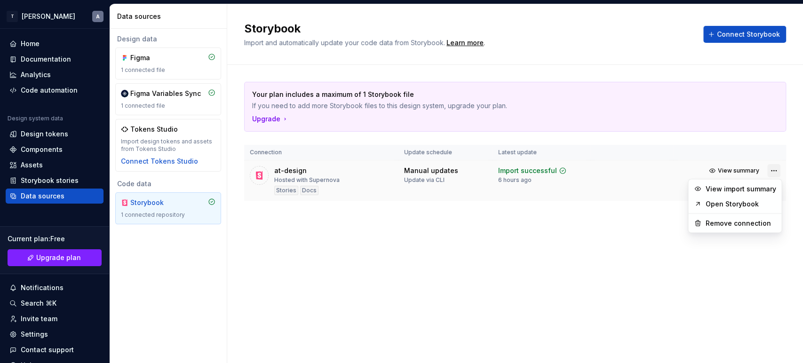
click at [778, 172] on html "T Ankush A Home Documentation Analytics Code automation Design system data Desi…" at bounding box center [401, 181] width 803 height 363
click at [728, 203] on link "Open Storybook" at bounding box center [740, 203] width 71 height 9
